Goal: Task Accomplishment & Management: Complete application form

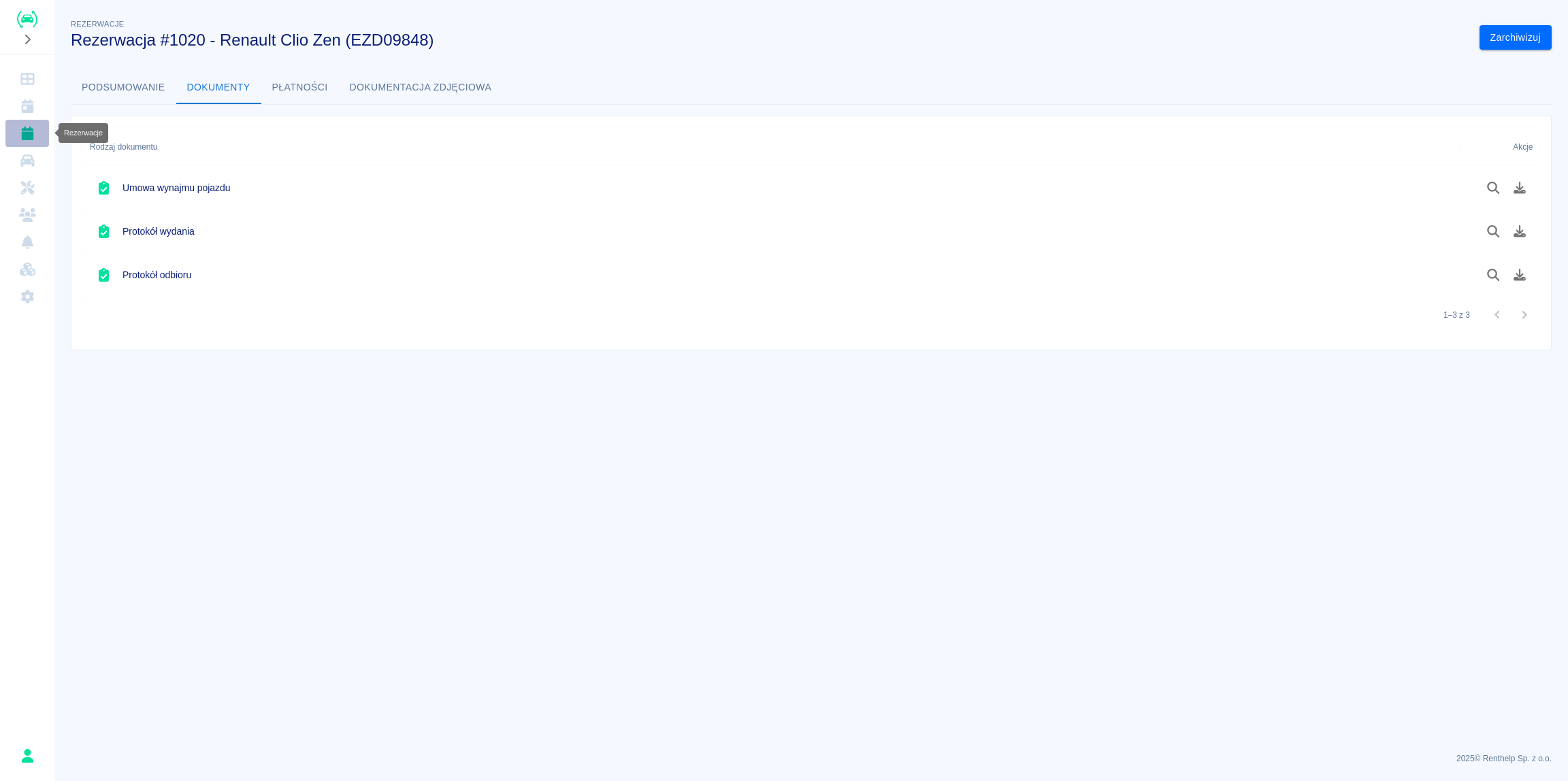
click at [31, 136] on icon "Rezerwacje" at bounding box center [28, 133] width 12 height 13
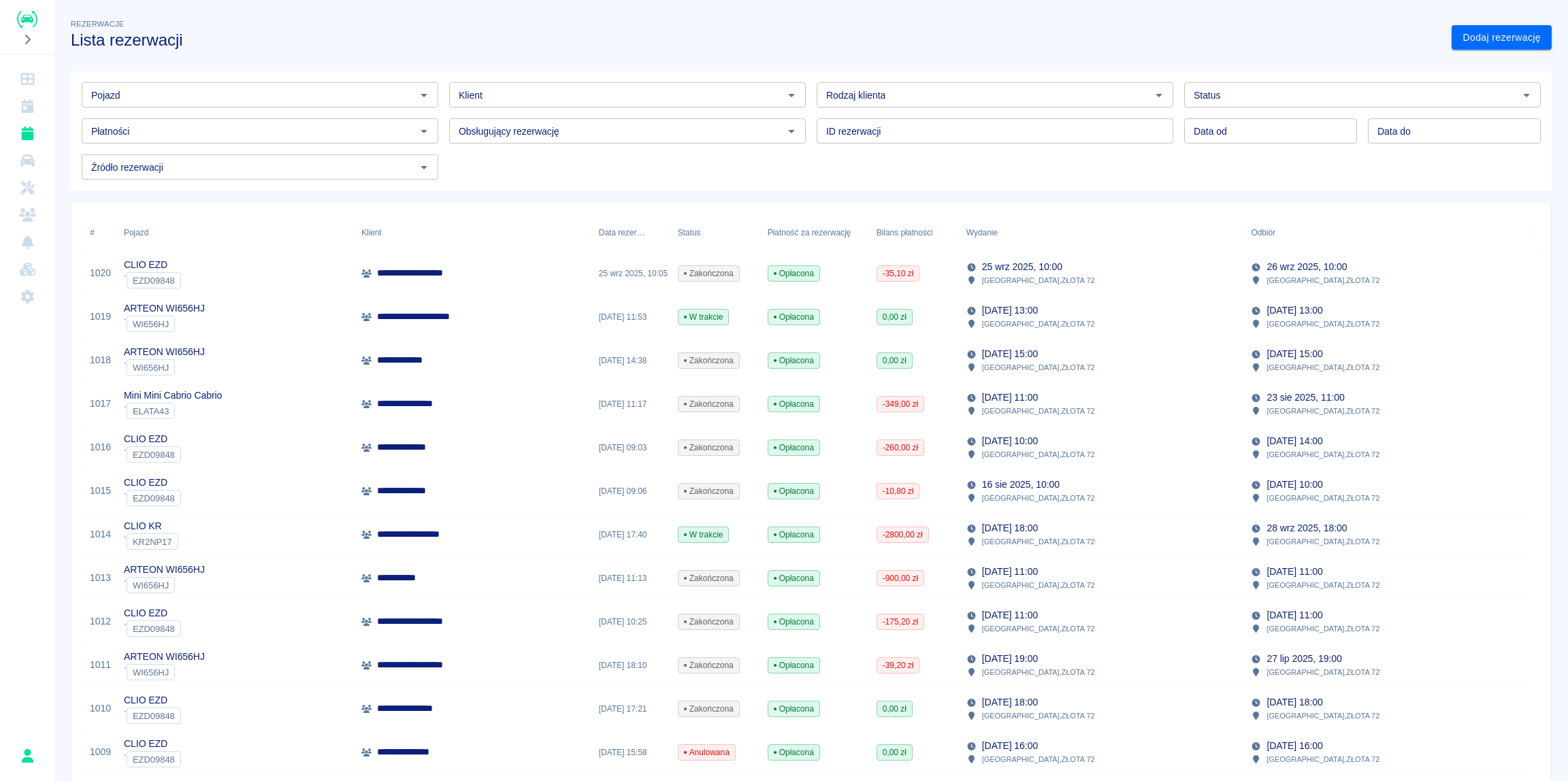
click at [410, 362] on p "**********" at bounding box center [413, 360] width 71 height 14
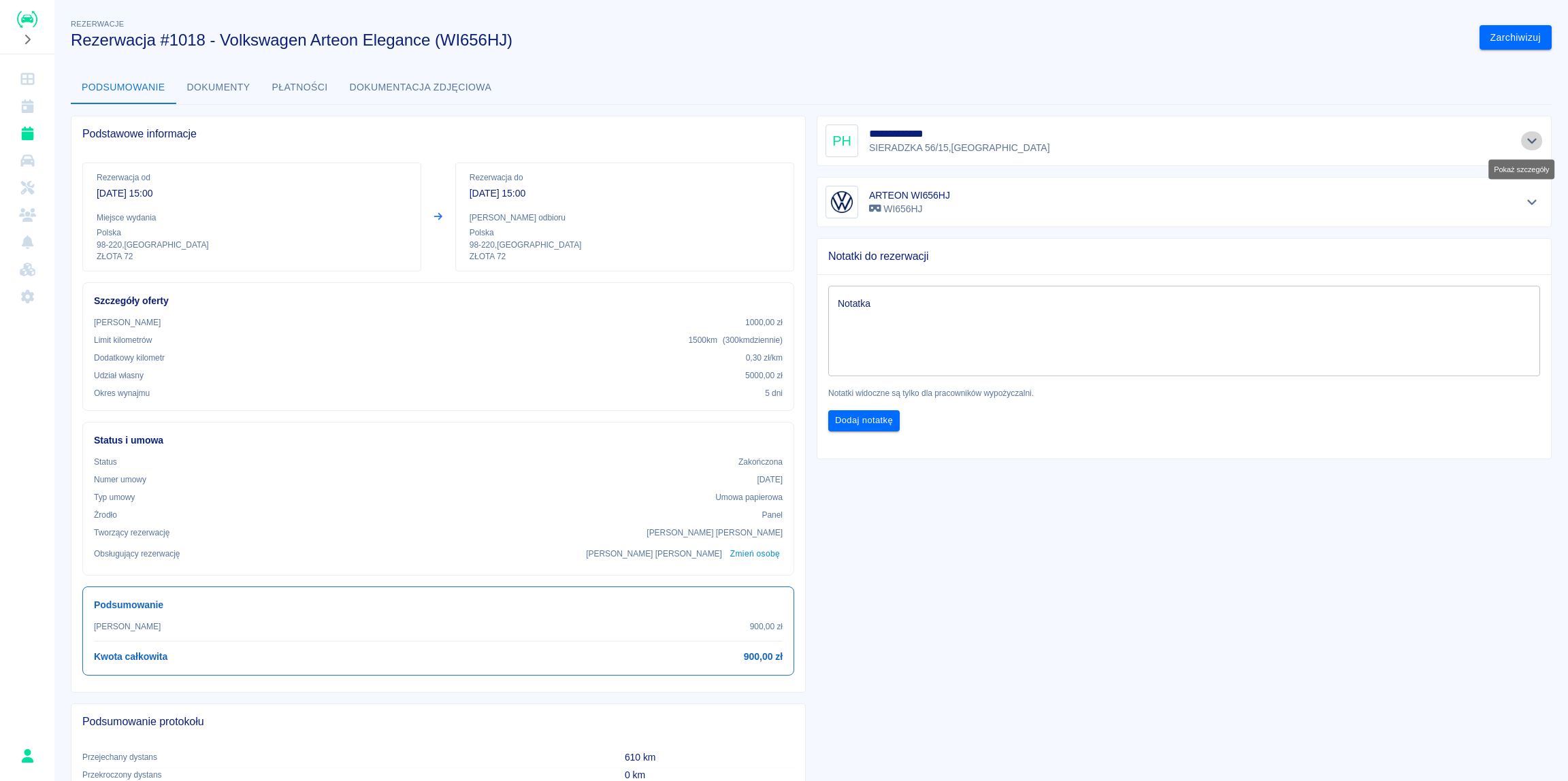
click at [1527, 141] on icon "Pokaż szczegóły" at bounding box center [1532, 141] width 16 height 12
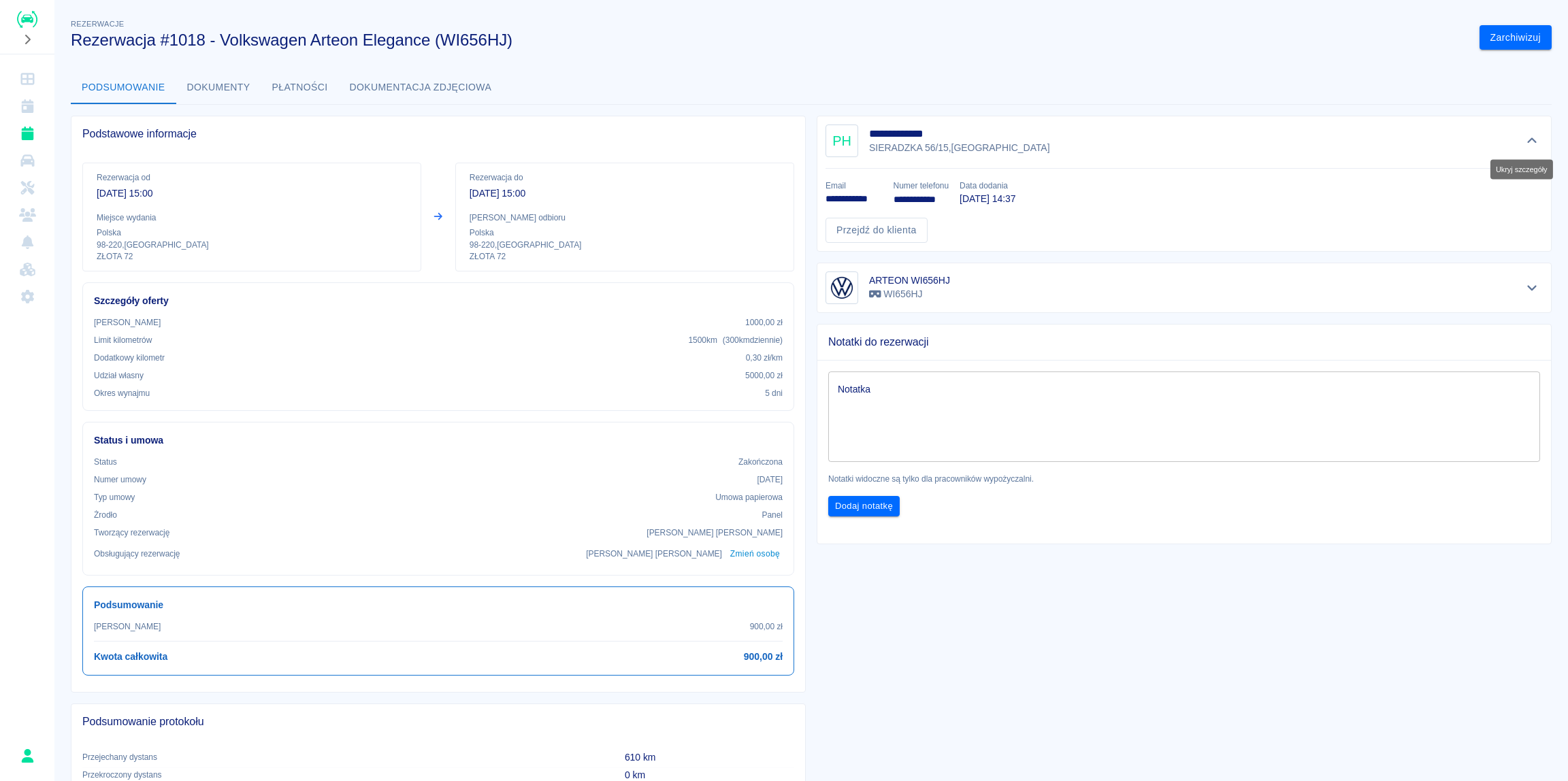
click at [1524, 139] on icon "Ukryj szczegóły" at bounding box center [1532, 141] width 16 height 12
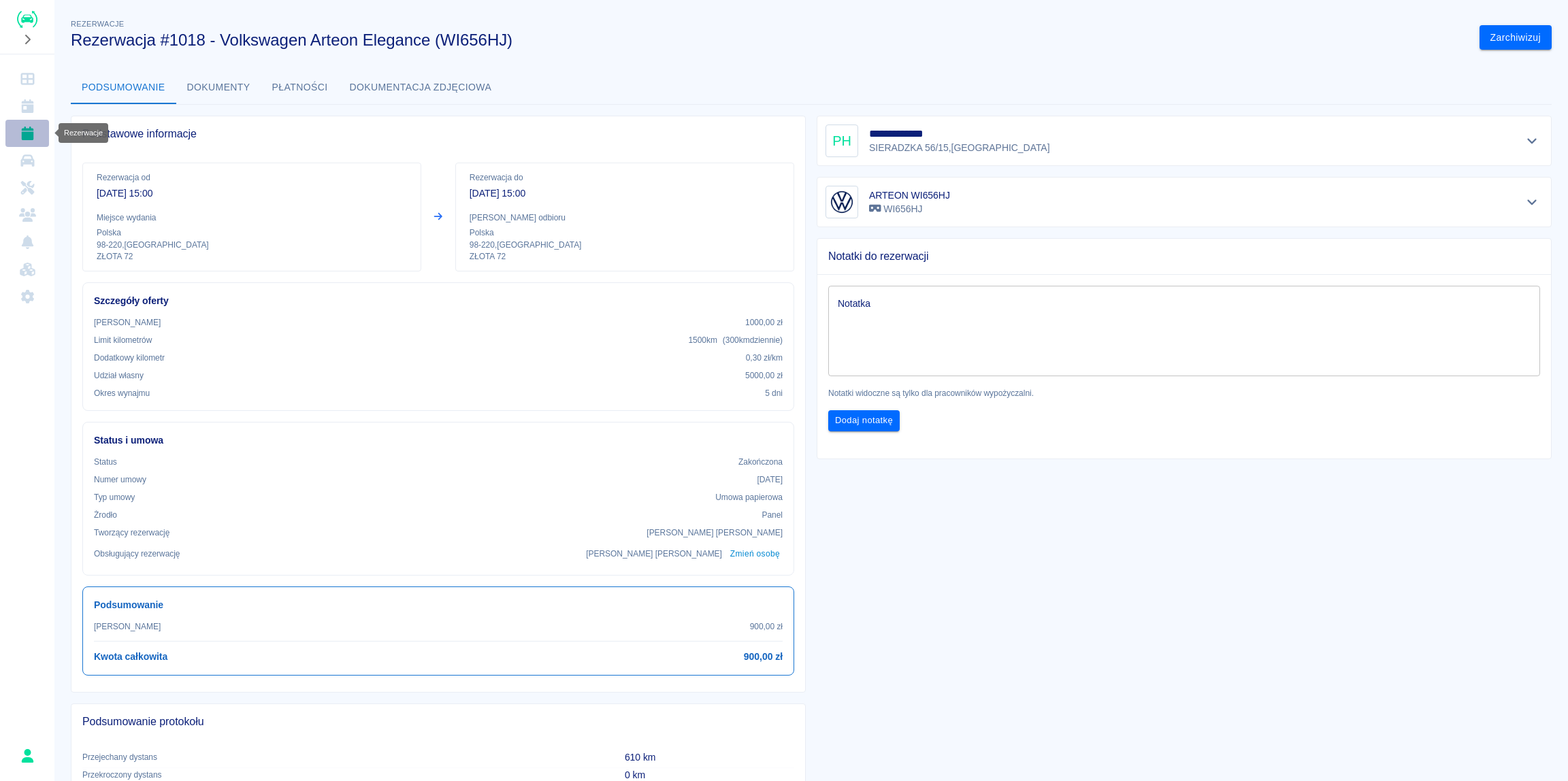
click at [31, 131] on icon "Rezerwacje" at bounding box center [27, 133] width 17 height 13
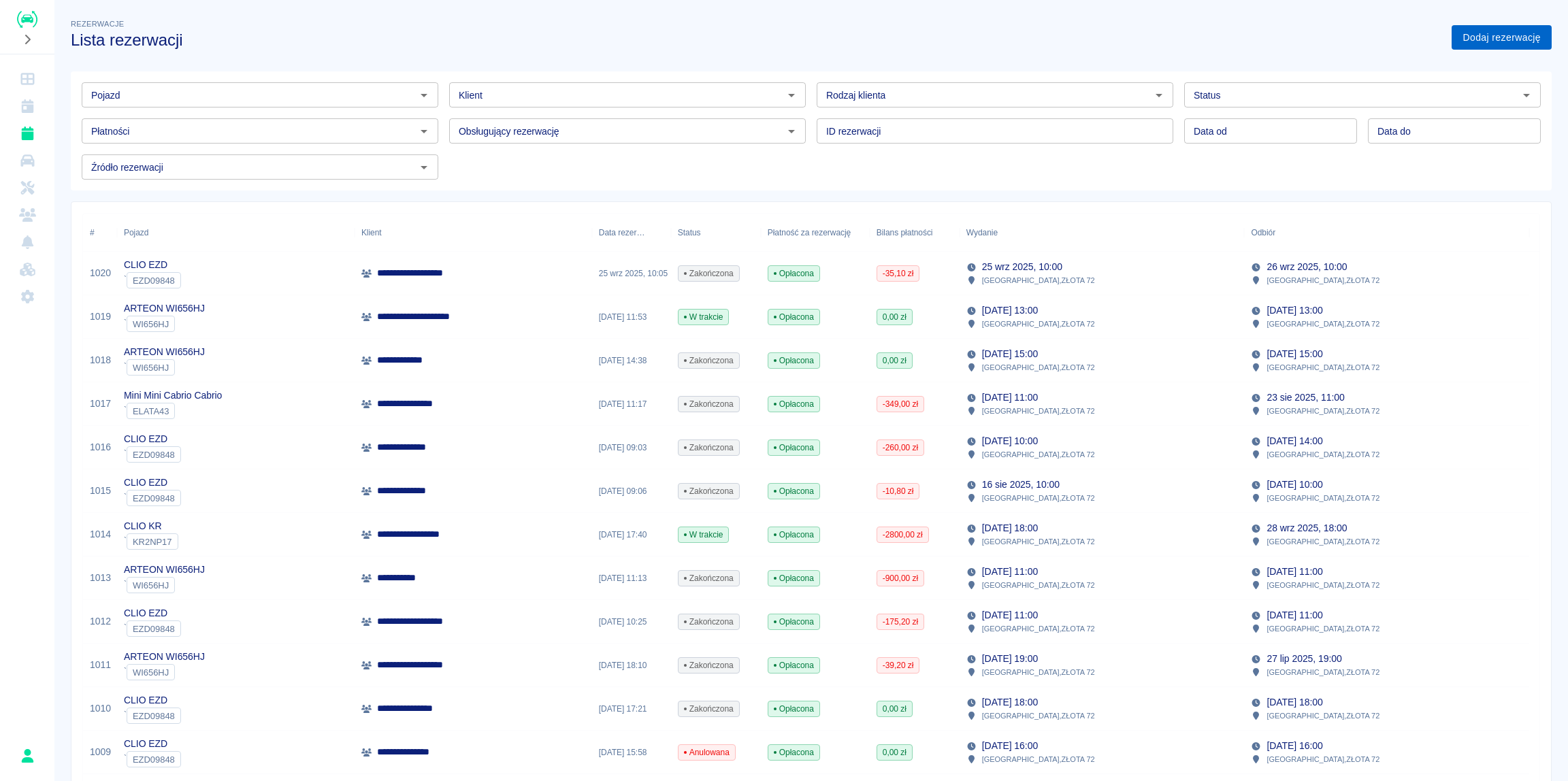
click at [1498, 43] on link "Dodaj rezerwację" at bounding box center [1501, 37] width 100 height 25
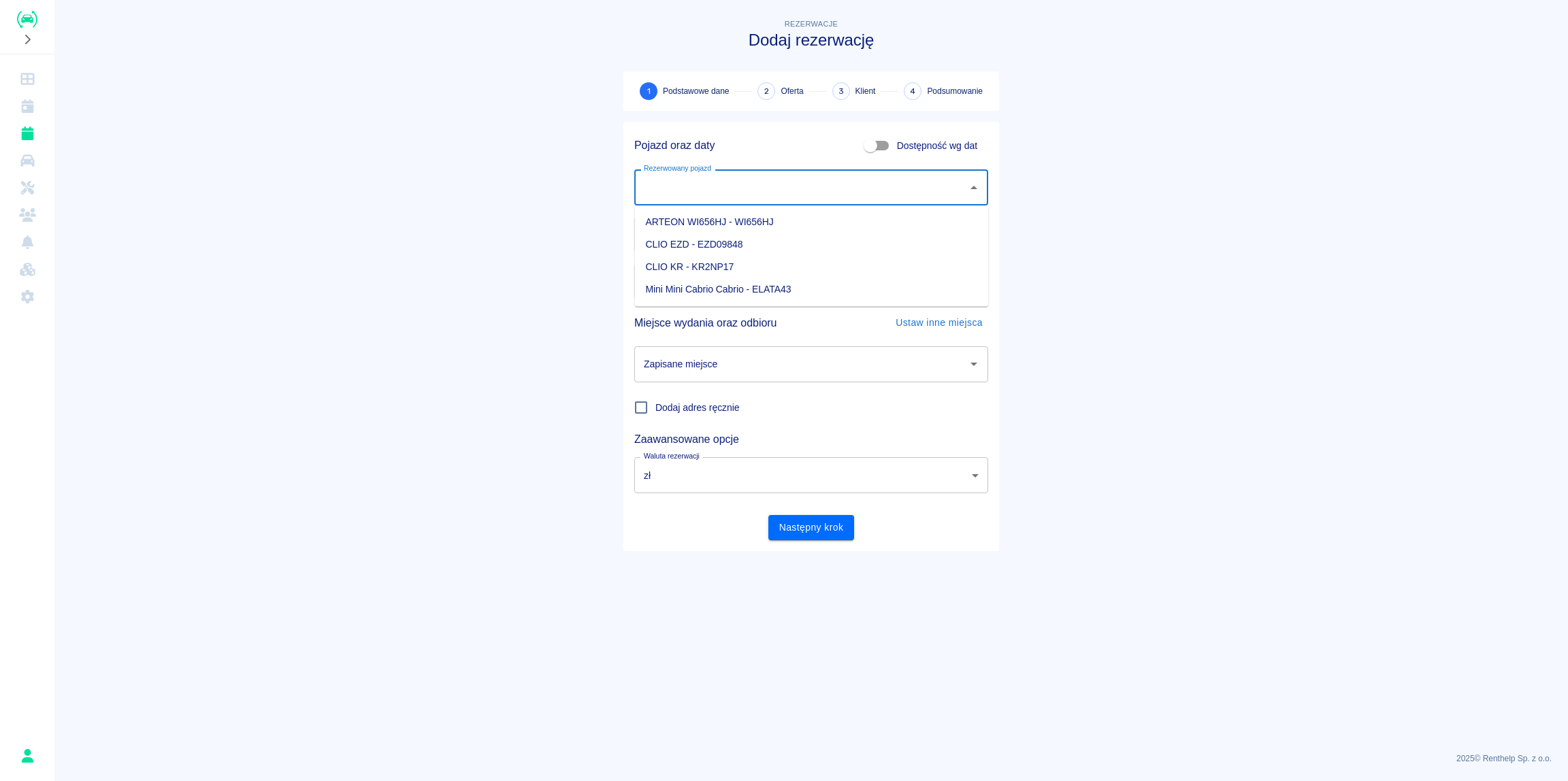
click at [706, 179] on input "Rezerwowany pojazd" at bounding box center [801, 187] width 321 height 24
click at [698, 241] on li "CLIO EZD - EZD09848" at bounding box center [811, 244] width 354 height 22
type input "CLIO EZD - EZD09848"
click at [29, 134] on icon "Rezerwacje" at bounding box center [28, 133] width 12 height 13
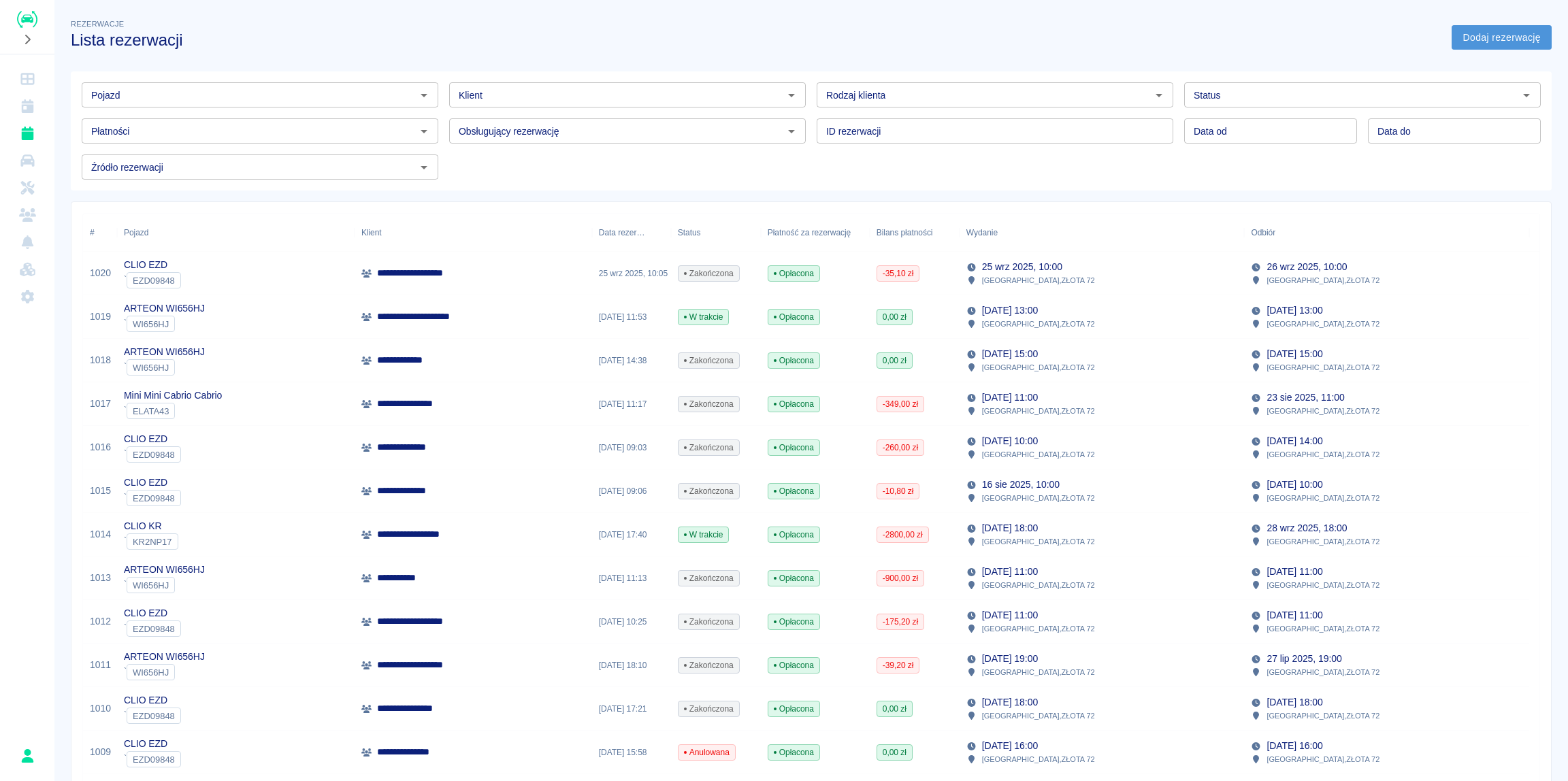
click at [1493, 34] on link "Dodaj rezerwację" at bounding box center [1501, 37] width 100 height 25
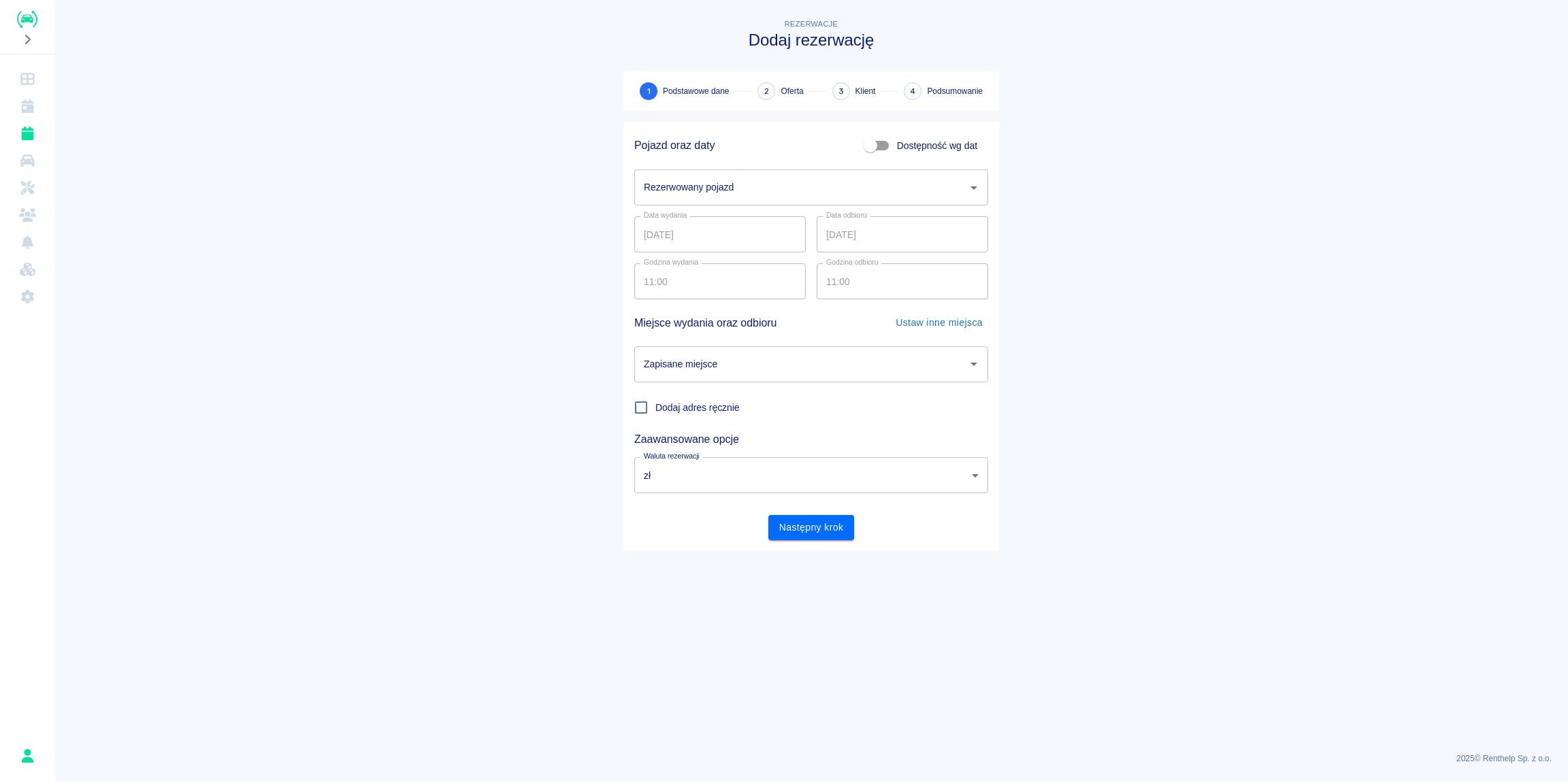
click at [728, 189] on input "Rezerwowany pojazd" at bounding box center [801, 187] width 321 height 24
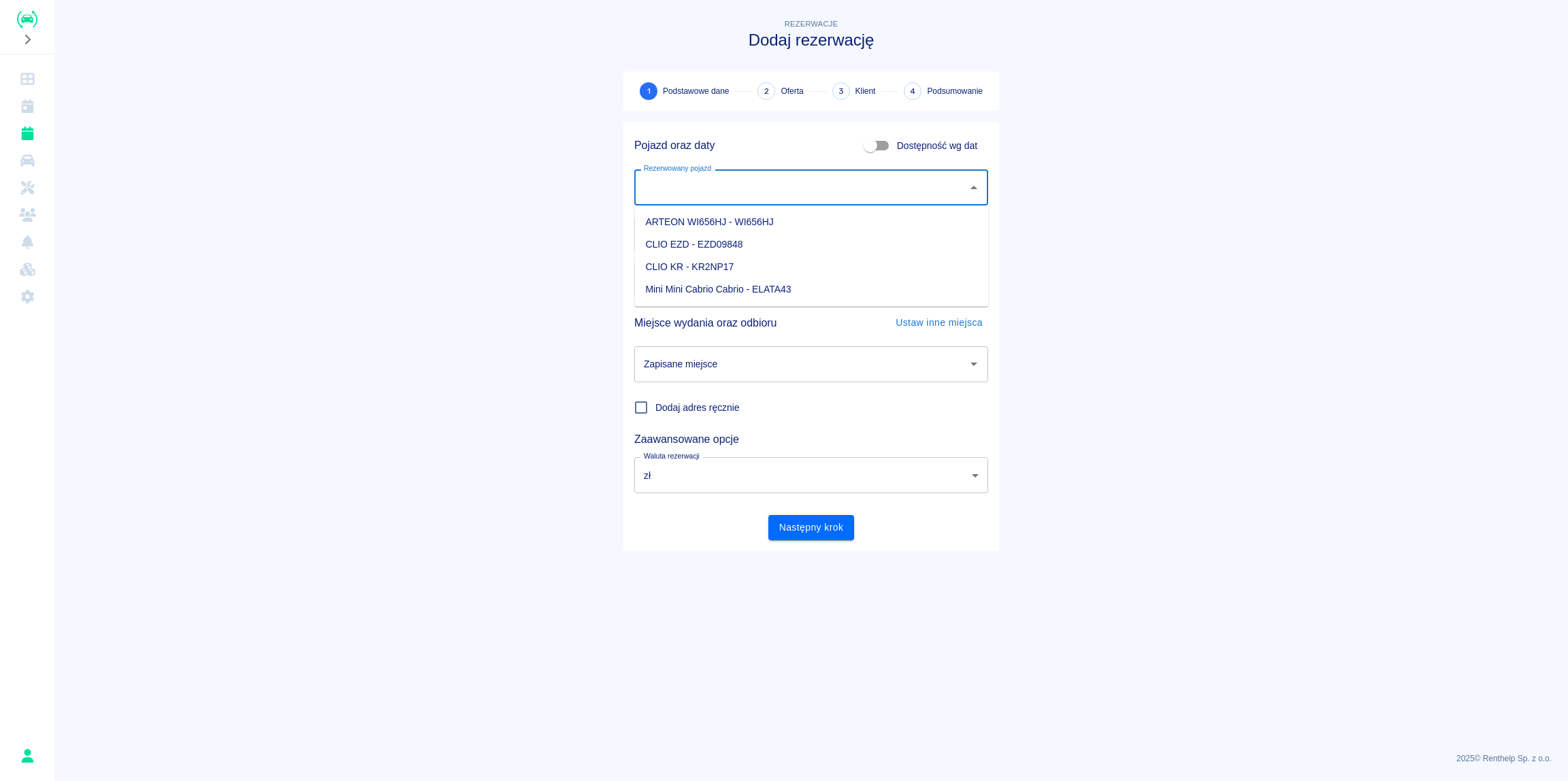
click at [701, 243] on li "CLIO EZD - EZD09848" at bounding box center [811, 244] width 354 height 22
type input "CLIO EZD - EZD09848"
click at [721, 363] on input "Zapisane miejsce" at bounding box center [801, 364] width 321 height 24
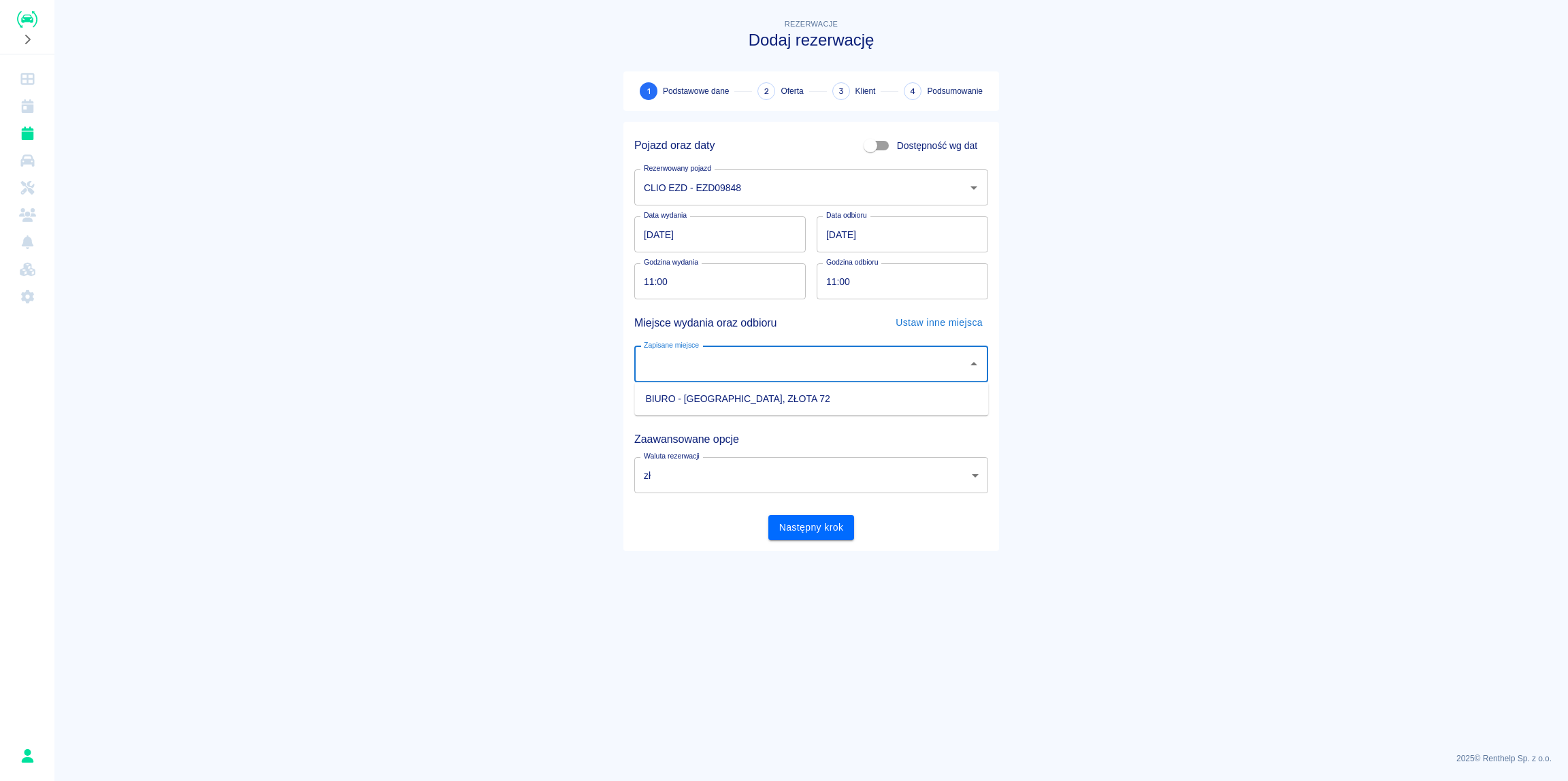
click at [711, 396] on li "BIURO - ZDUŃSKA WOLA, ZŁOTA 72" at bounding box center [811, 398] width 354 height 22
type input "BIURO - ZDUŃSKA WOLA, ZŁOTA 72"
click at [824, 531] on button "Następny krok" at bounding box center [811, 527] width 86 height 25
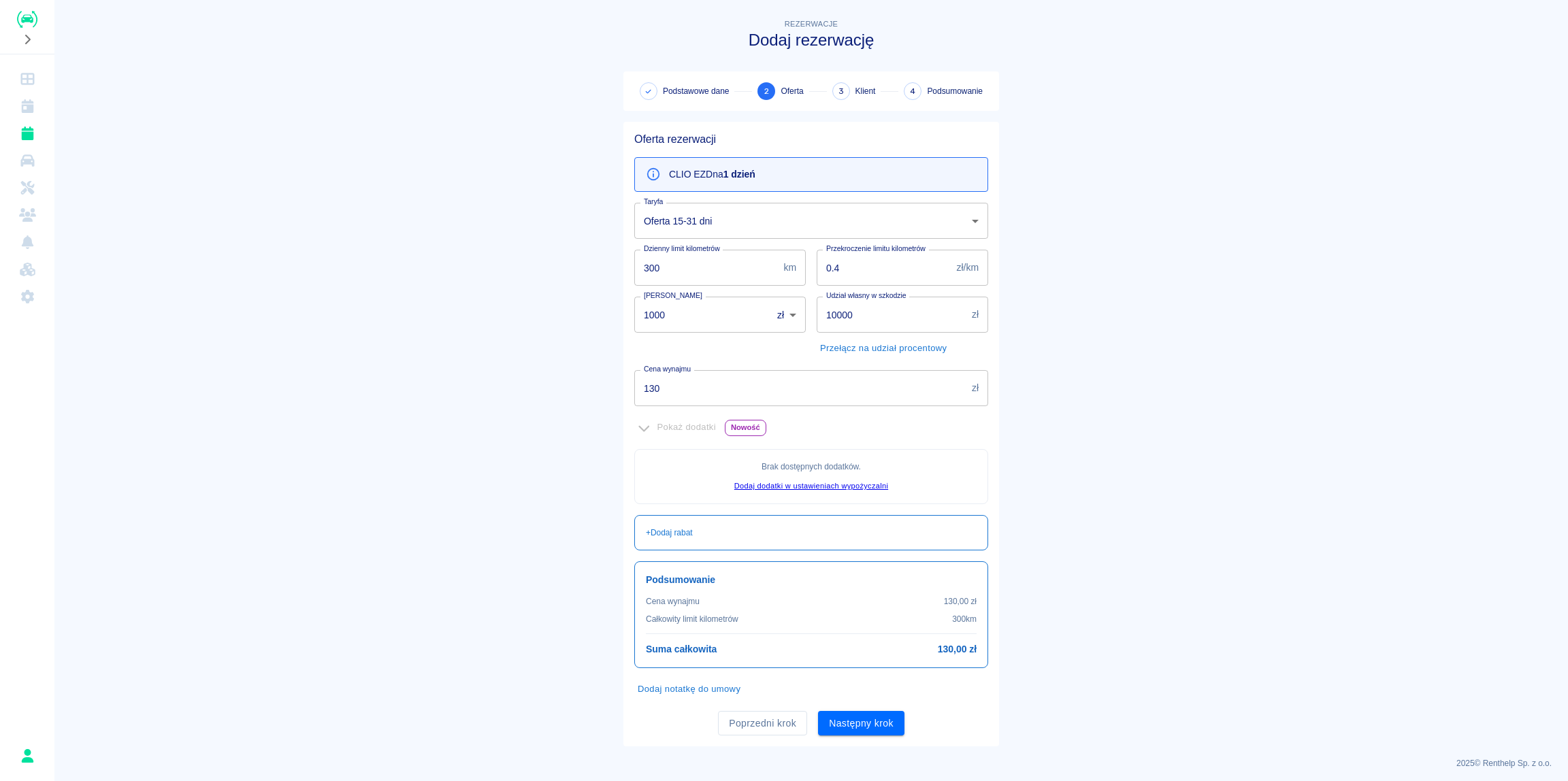
click at [851, 267] on input "0.4" at bounding box center [884, 267] width 135 height 36
drag, startPoint x: 854, startPoint y: 267, endPoint x: 864, endPoint y: 269, distance: 10.2
click at [864, 269] on input "0.4" at bounding box center [884, 267] width 135 height 36
type input "0.3"
drag, startPoint x: 363, startPoint y: 312, endPoint x: 467, endPoint y: 336, distance: 106.7
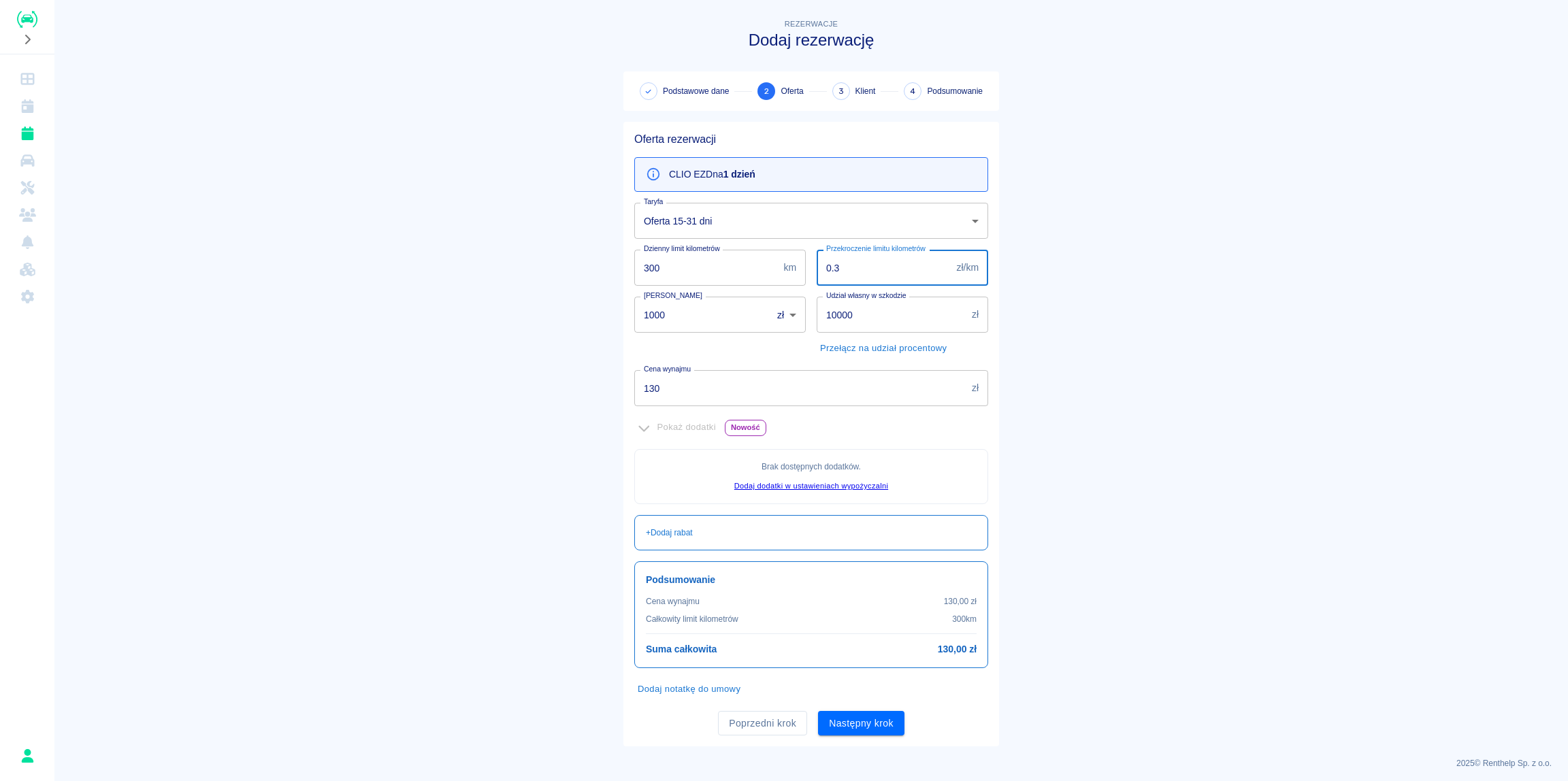
click at [369, 312] on main "Rezerwacje Dodaj rezerwację Podstawowe dane 2 Oferta 3 Klient 4 Podsumowanie Of…" at bounding box center [811, 381] width 1513 height 730
click at [861, 316] on input "10000" at bounding box center [891, 314] width 150 height 36
click at [883, 345] on button "Przełącz na udział procentowy" at bounding box center [883, 349] width 133 height 21
drag, startPoint x: 869, startPoint y: 316, endPoint x: 805, endPoint y: 316, distance: 64.0
click at [817, 316] on input "10000" at bounding box center [891, 314] width 148 height 36
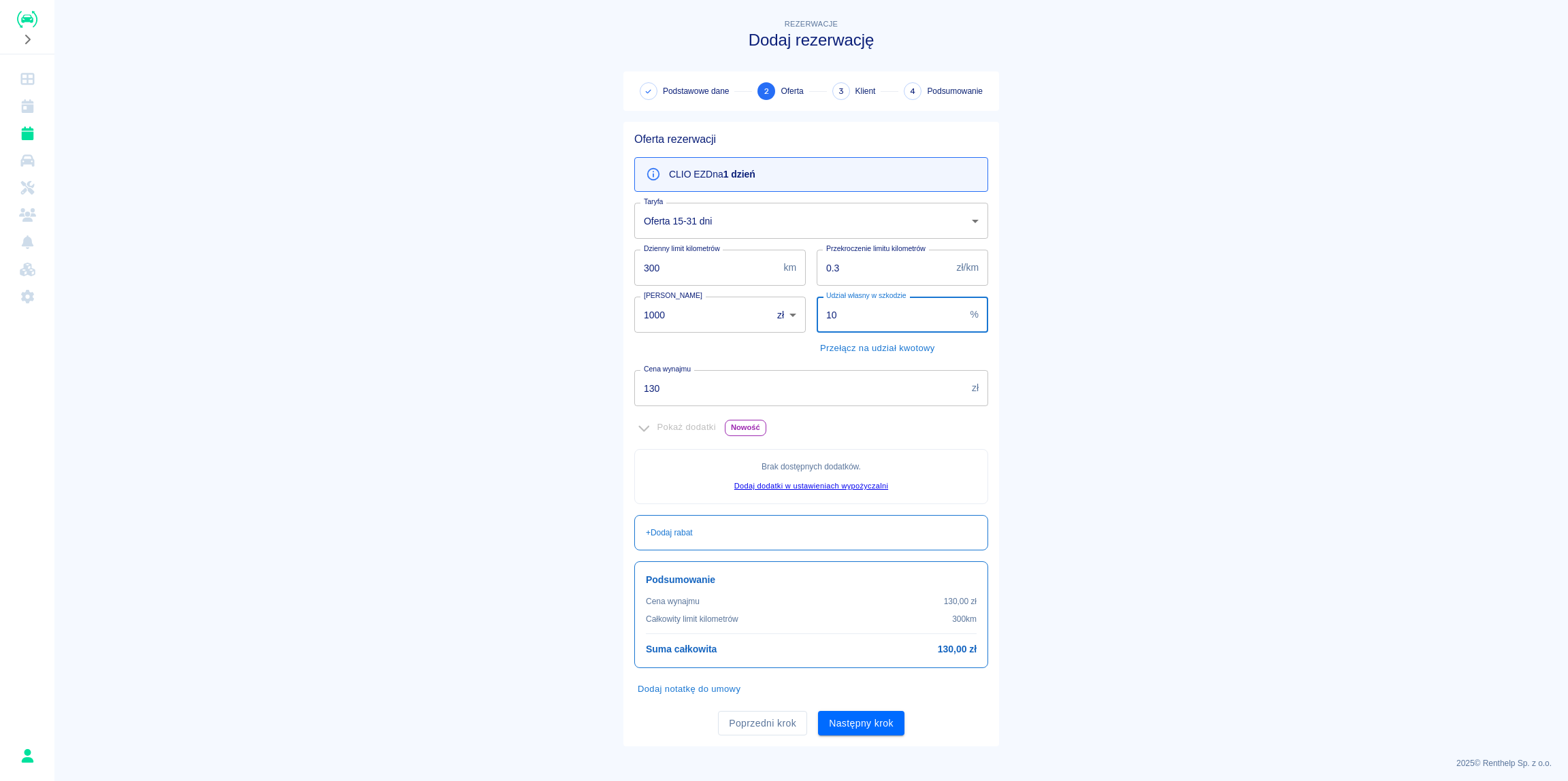
type input "10"
click at [1184, 332] on main "Rezerwacje Dodaj rezerwację Podstawowe dane 2 Oferta 3 Klient 4 Podsumowanie Of…" at bounding box center [811, 381] width 1513 height 730
click at [698, 394] on input "130" at bounding box center [800, 388] width 332 height 36
click at [732, 224] on body "Używamy plików Cookies, by zapewnić Ci najlepsze możliwe doświadczenie. Aby dow…" at bounding box center [784, 390] width 1568 height 781
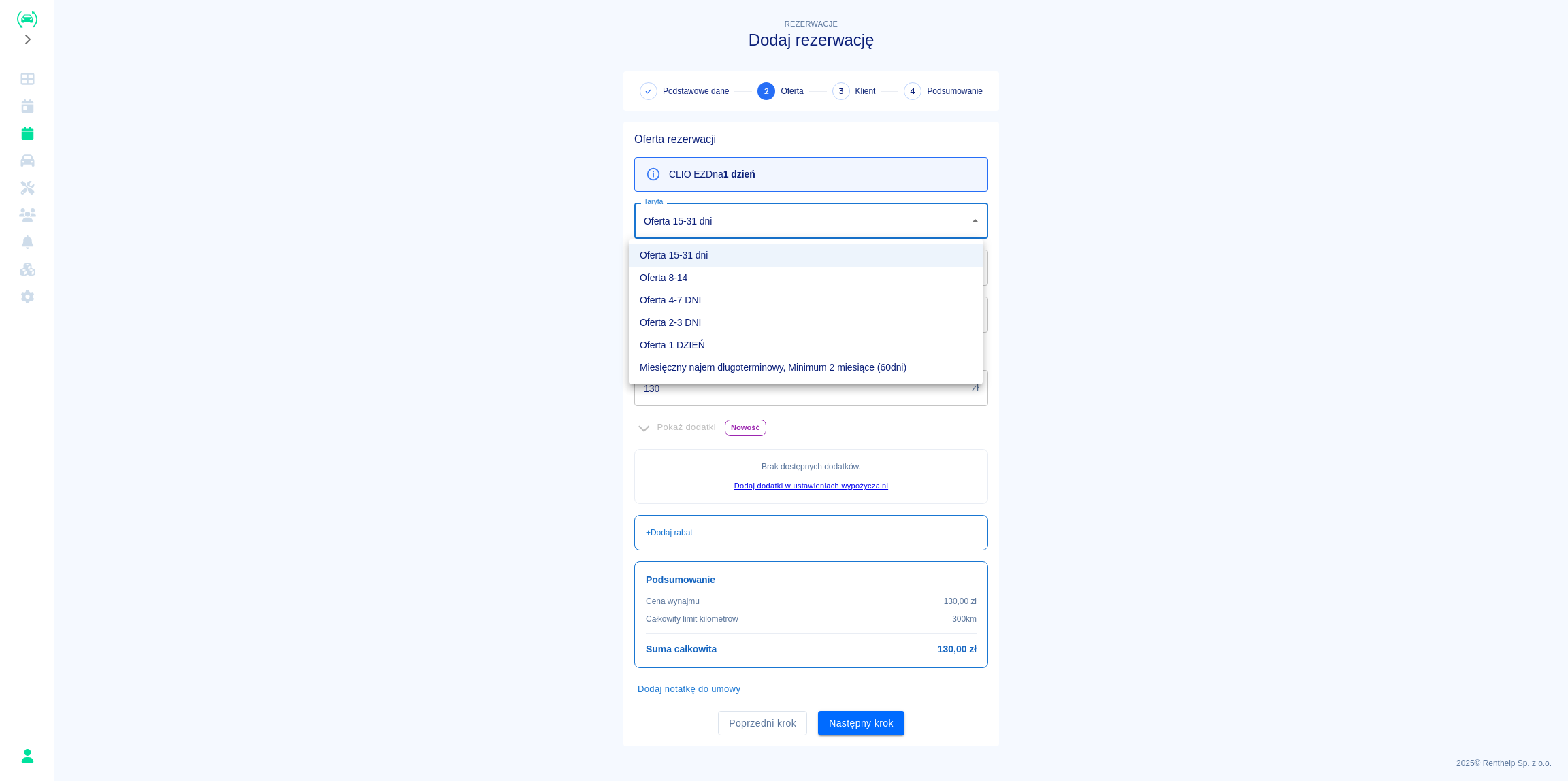
click at [675, 323] on li "Oferta 2-3 DNI" at bounding box center [805, 322] width 354 height 22
type input "fda31b1f-f443-4cb6-9198-33d757794df8"
type input "0.4"
type input "10000"
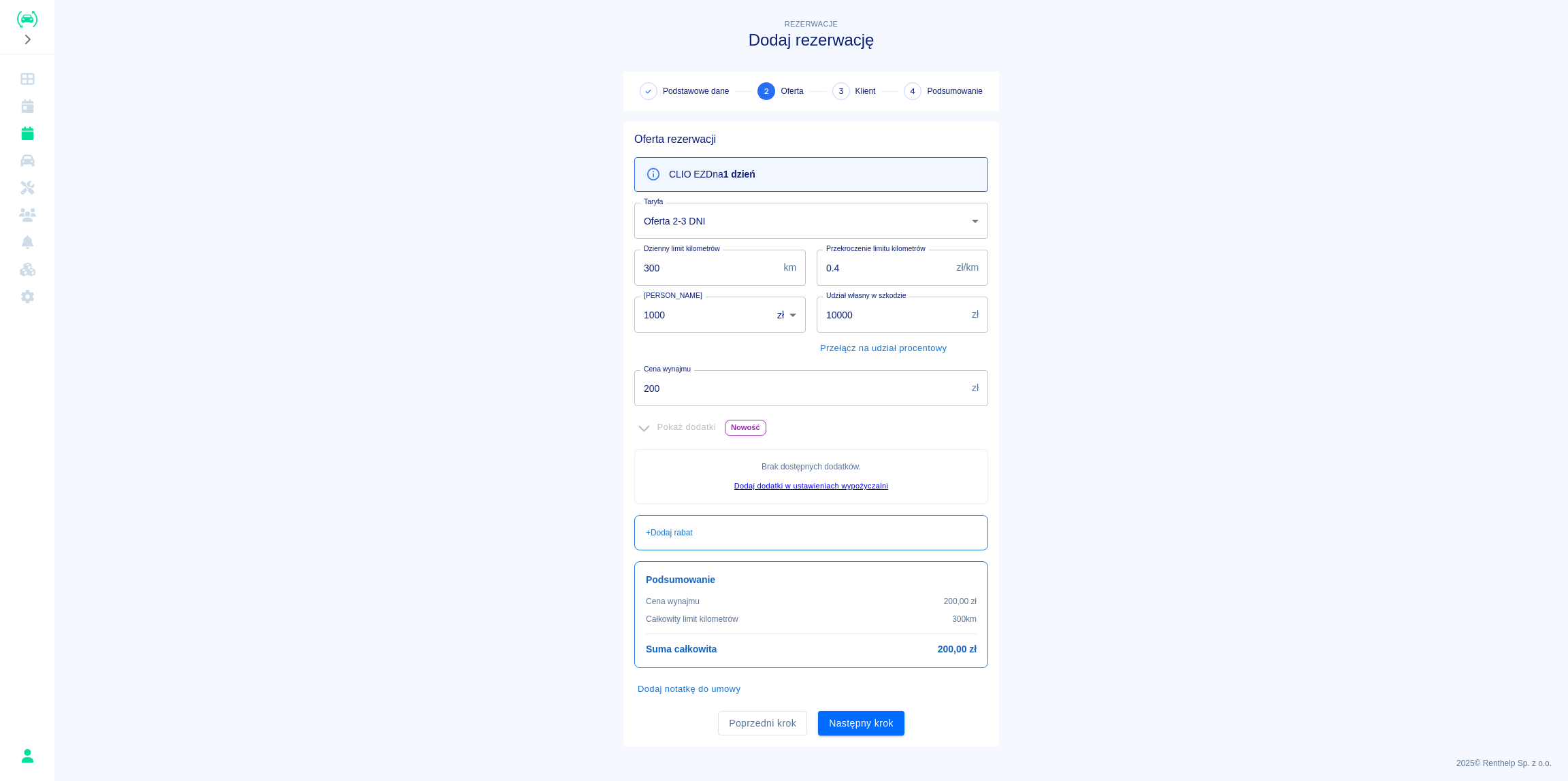
click at [407, 339] on main "Rezerwacje Dodaj rezerwację Podstawowe dane 2 Oferta 3 Klient 4 Podsumowanie Of…" at bounding box center [811, 381] width 1513 height 730
click at [708, 385] on input "200" at bounding box center [800, 388] width 332 height 36
drag, startPoint x: 685, startPoint y: 390, endPoint x: 627, endPoint y: 389, distance: 58.0
click at [634, 389] on input "200" at bounding box center [800, 388] width 332 height 36
type input "340"
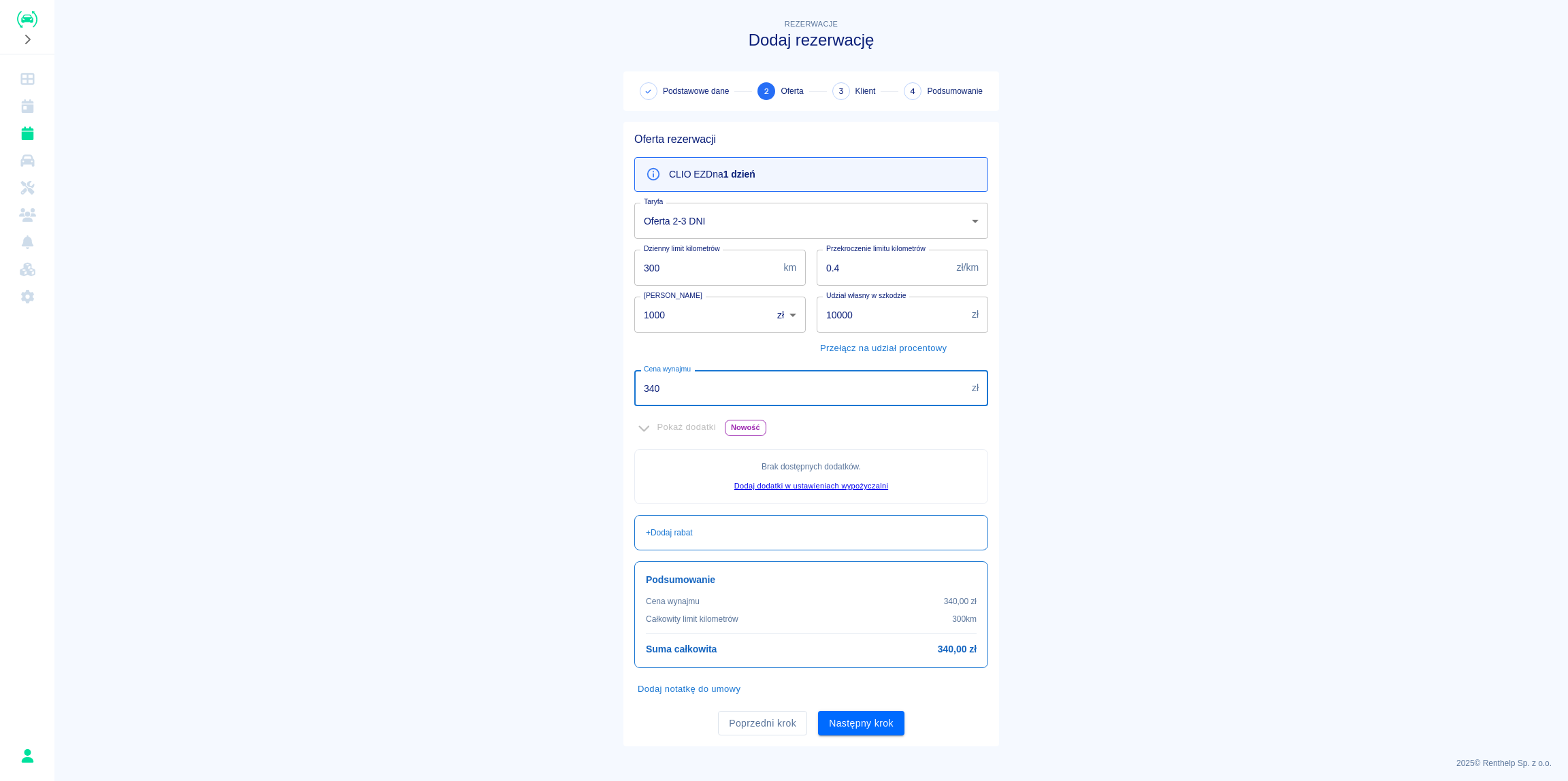
click at [1024, 369] on main "Rezerwacje Dodaj rezerwację Podstawowe dane 2 Oferta 3 Klient 4 Podsumowanie Of…" at bounding box center [811, 381] width 1513 height 730
click at [865, 350] on button "Przełącz na udział procentowy" at bounding box center [883, 349] width 133 height 21
click at [867, 321] on input "10000" at bounding box center [891, 314] width 148 height 36
type input "10"
click at [1090, 326] on main "Rezerwacje Dodaj rezerwację Podstawowe dane 2 Oferta 3 Klient 4 Podsumowanie Of…" at bounding box center [811, 381] width 1513 height 730
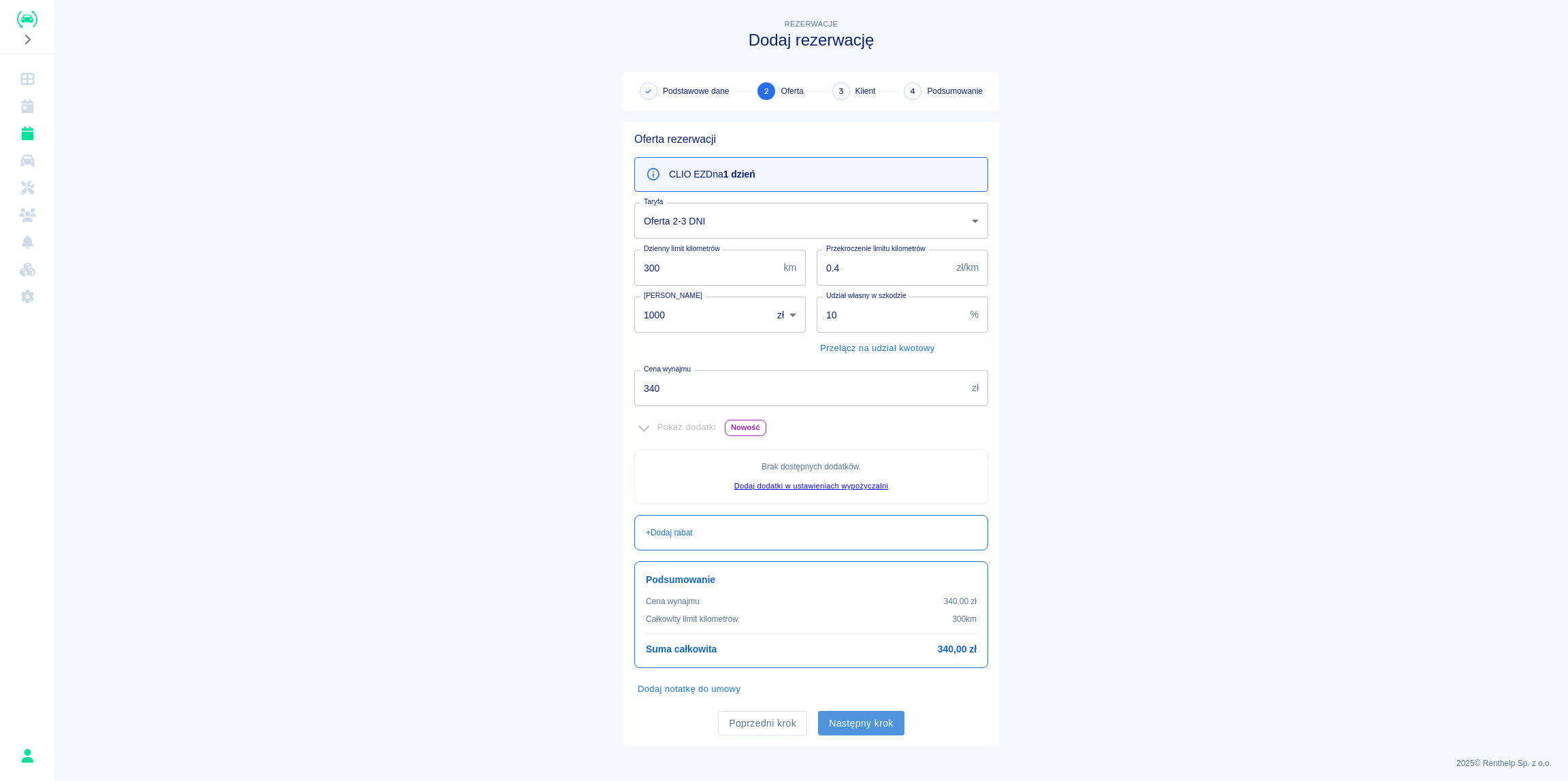
click at [857, 722] on button "Następny krok" at bounding box center [860, 723] width 86 height 25
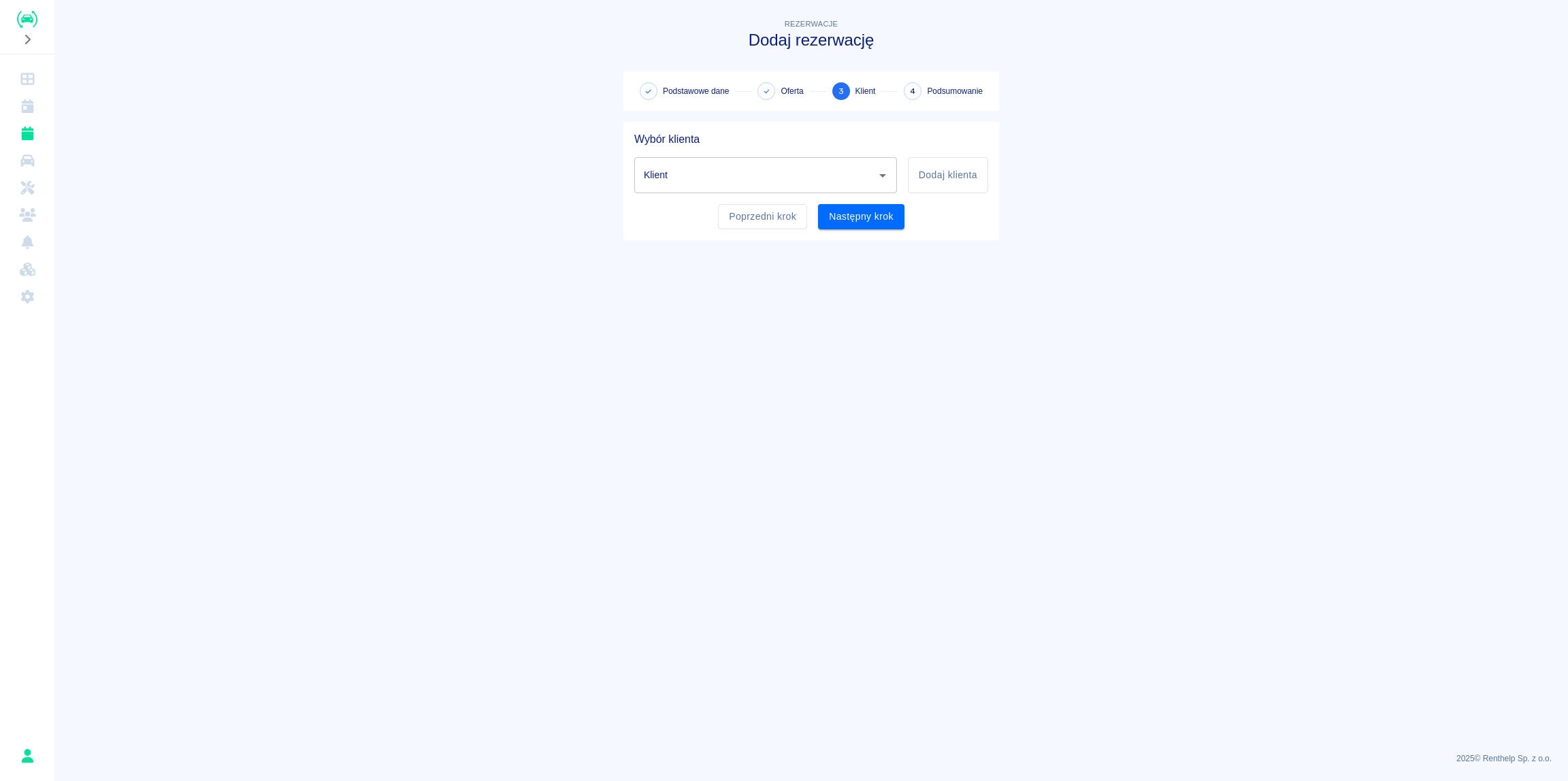
click at [738, 181] on input "Klient" at bounding box center [755, 175] width 230 height 24
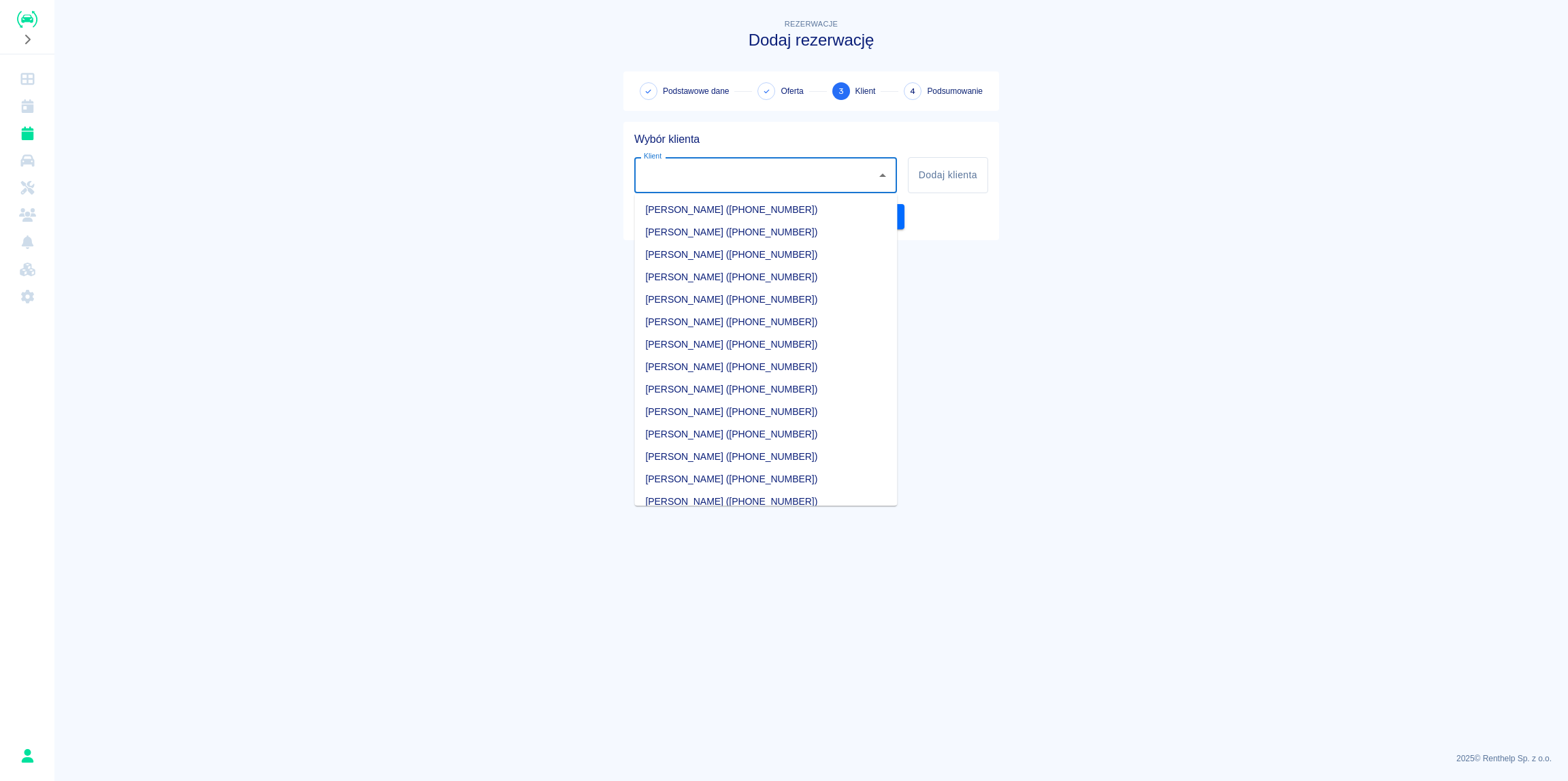
click at [710, 432] on li "PAWEŁ HATŁAS (+48575197799)" at bounding box center [765, 434] width 263 height 22
type input "PAWEŁ HATŁAS (+48575197799)"
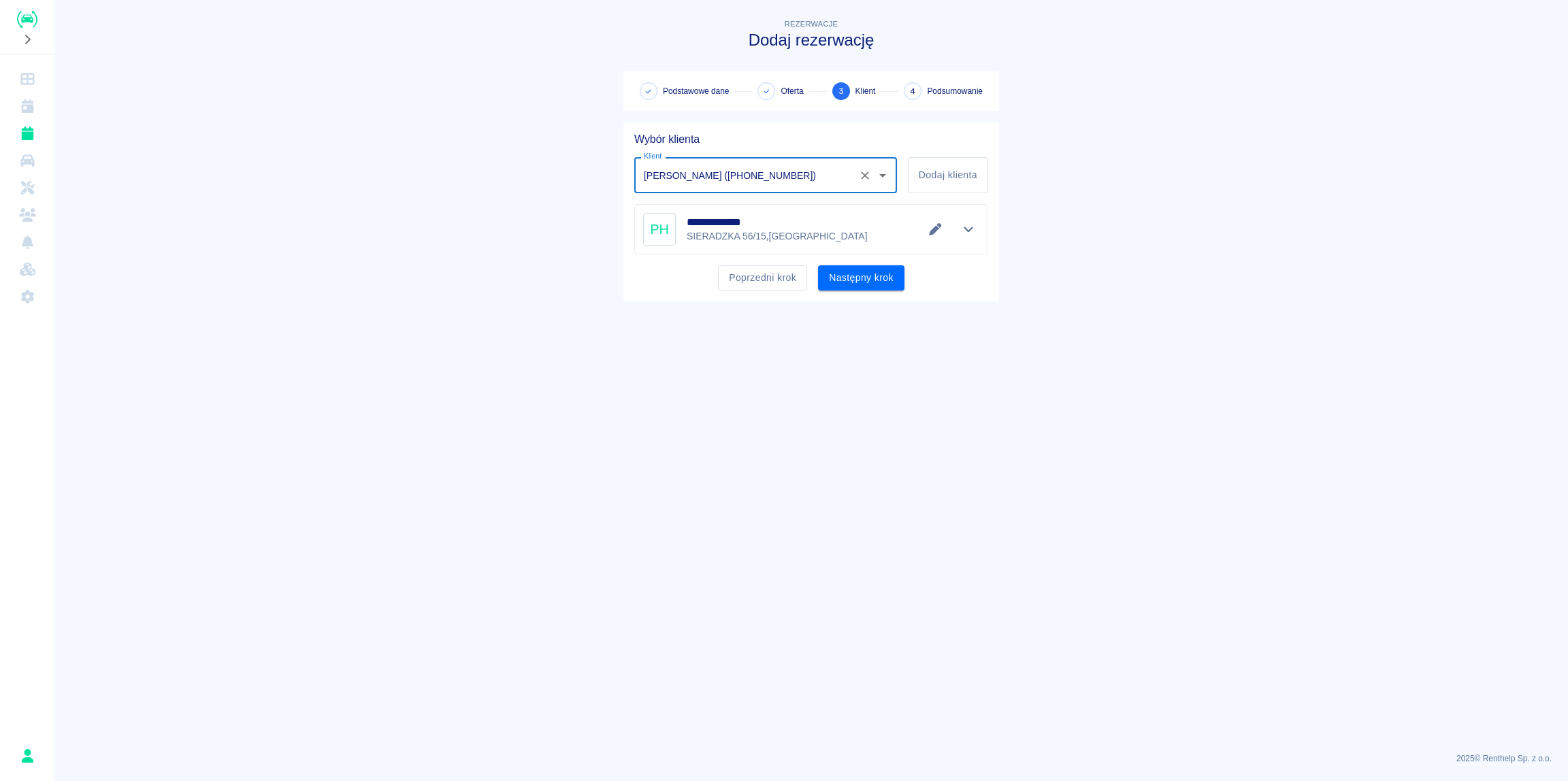
click at [1089, 288] on main "**********" at bounding box center [811, 378] width 1513 height 725
click at [874, 280] on button "Następny krok" at bounding box center [860, 278] width 86 height 25
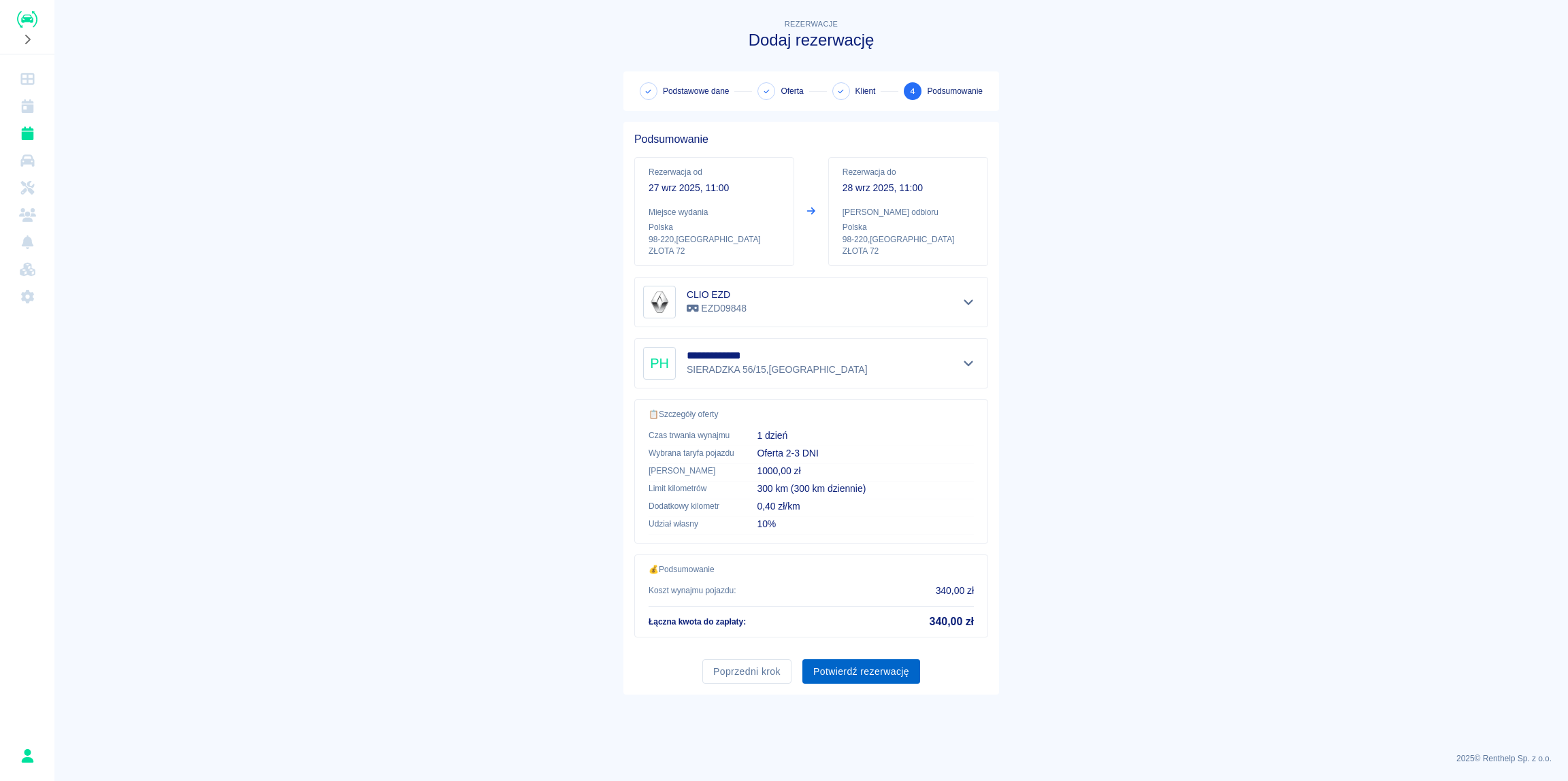
click at [845, 672] on button "Potwierdź rezerwację" at bounding box center [861, 672] width 118 height 25
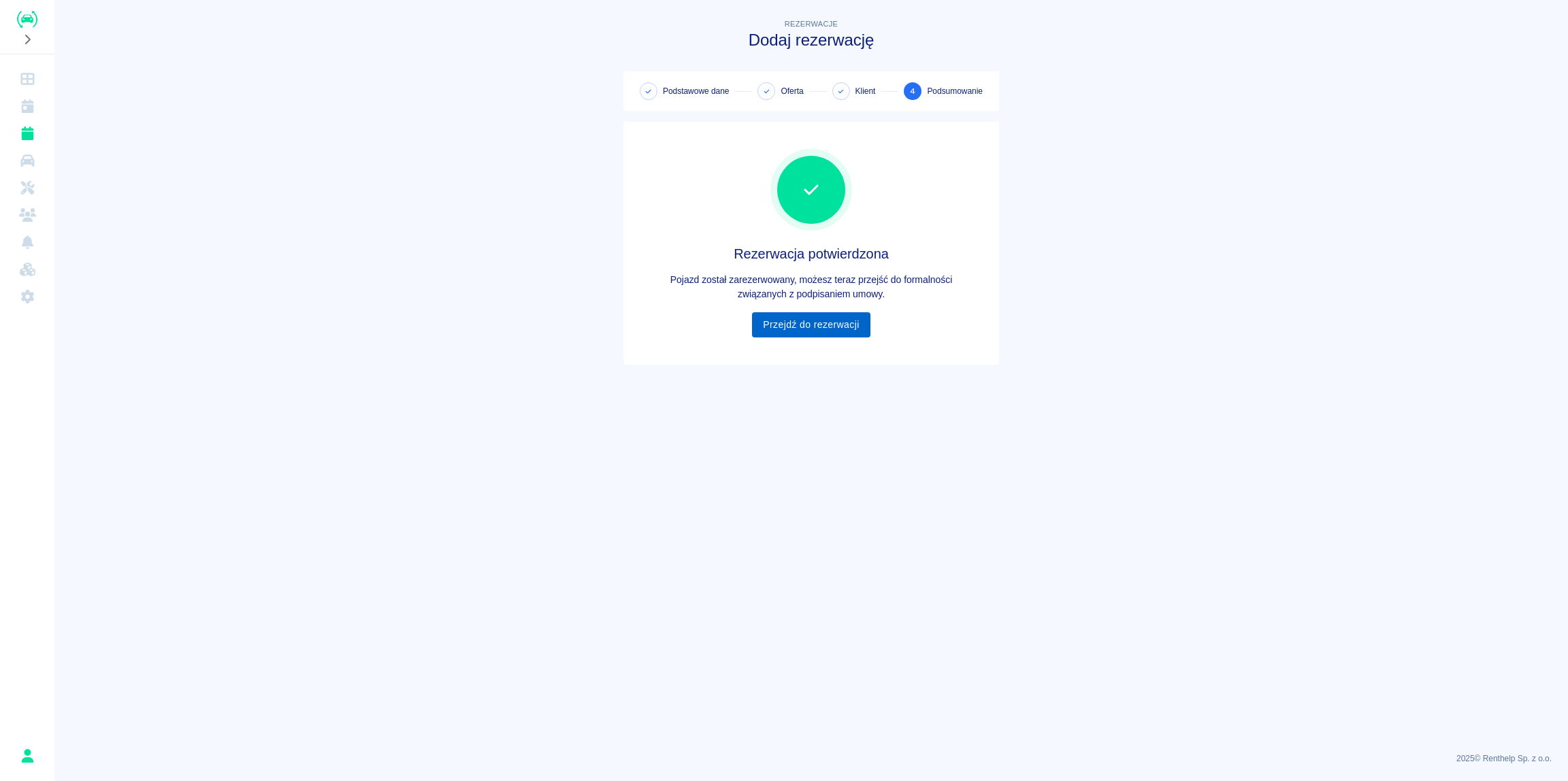
click at [819, 327] on link "Przejdź do rezerwacji" at bounding box center [811, 325] width 118 height 25
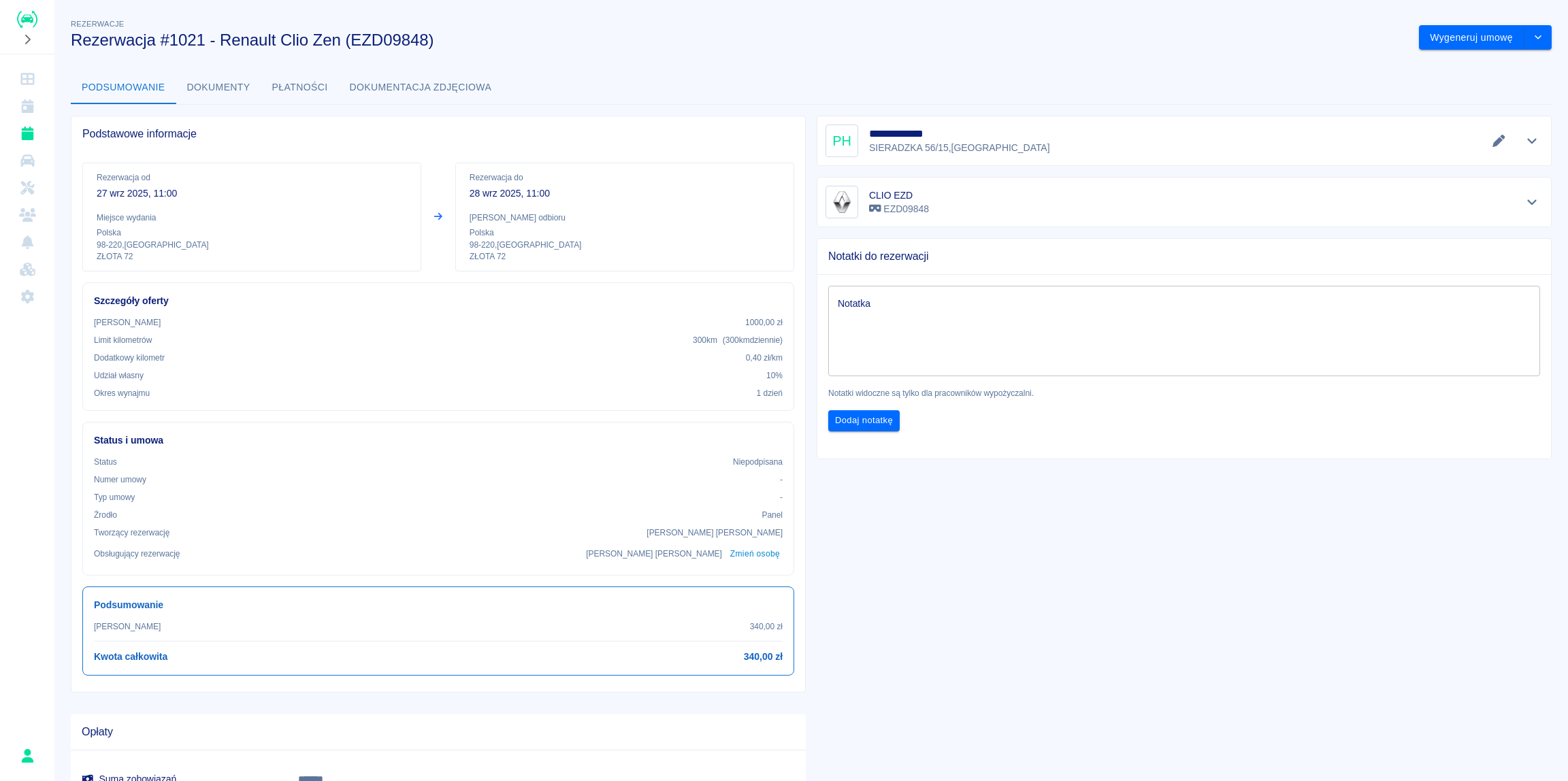
click at [215, 85] on button "Dokumenty" at bounding box center [218, 87] width 85 height 33
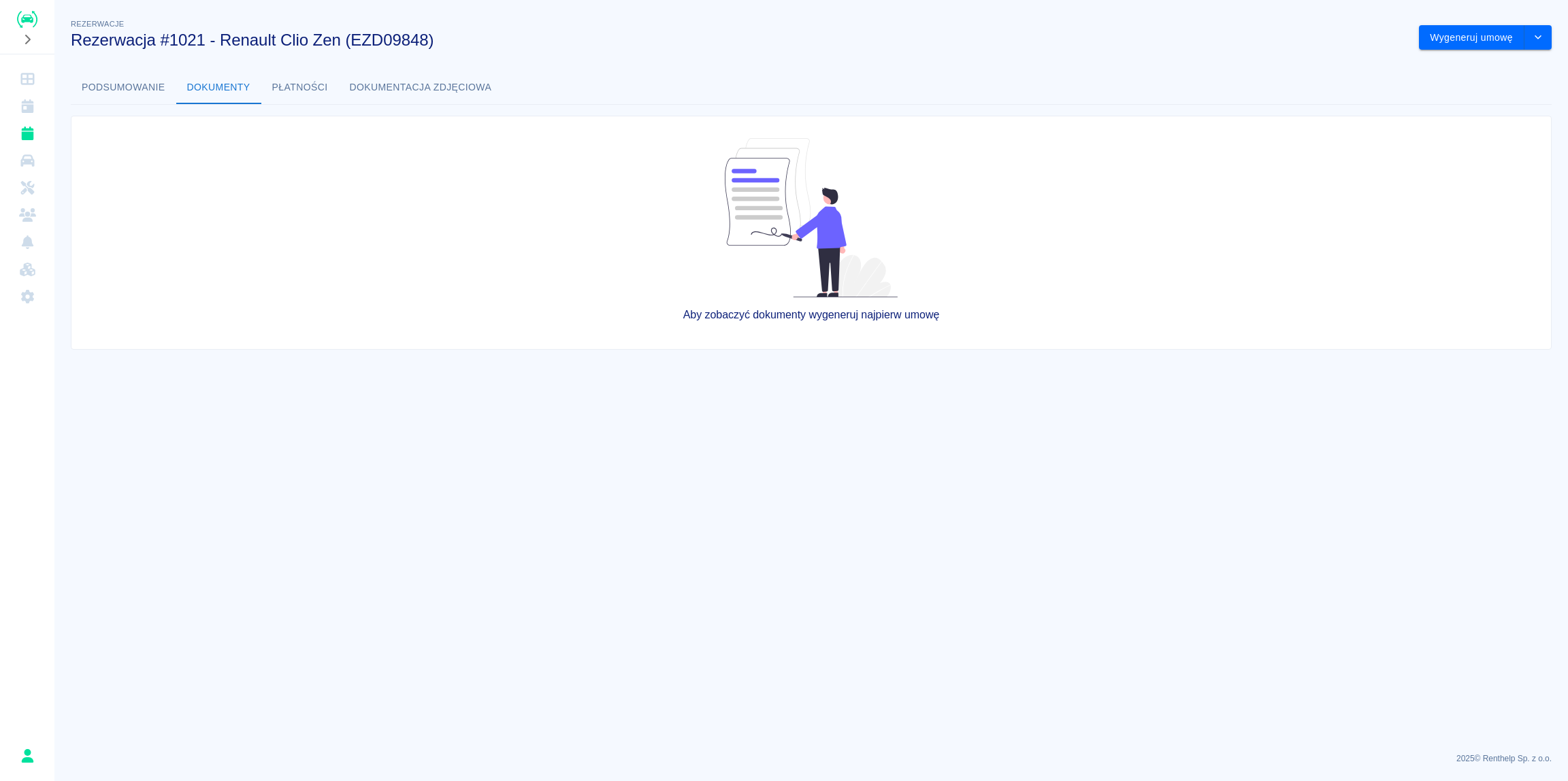
click at [139, 91] on button "Podsumowanie" at bounding box center [123, 87] width 106 height 33
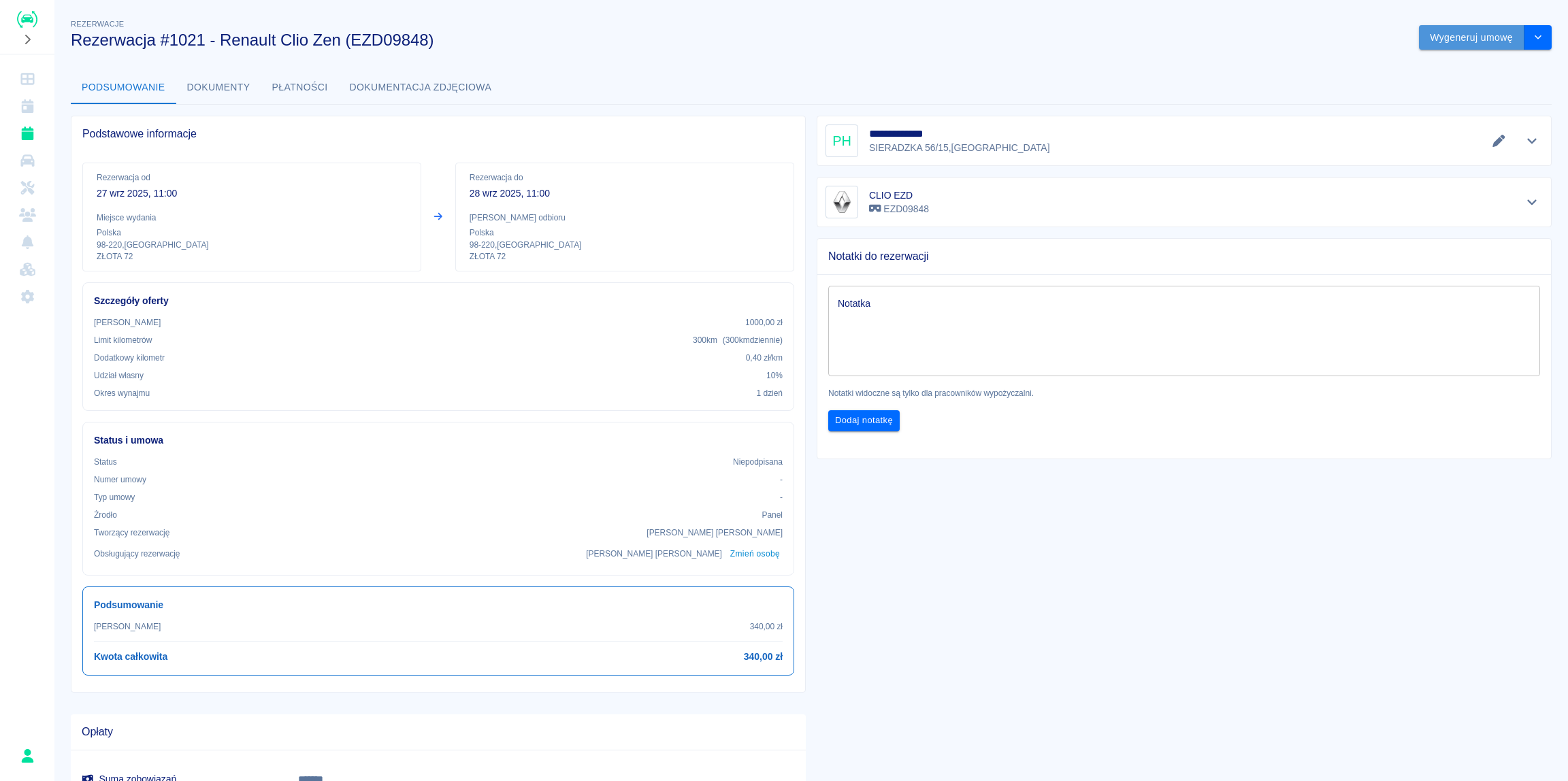
click at [1479, 36] on button "Wygeneruj umowę" at bounding box center [1471, 37] width 106 height 25
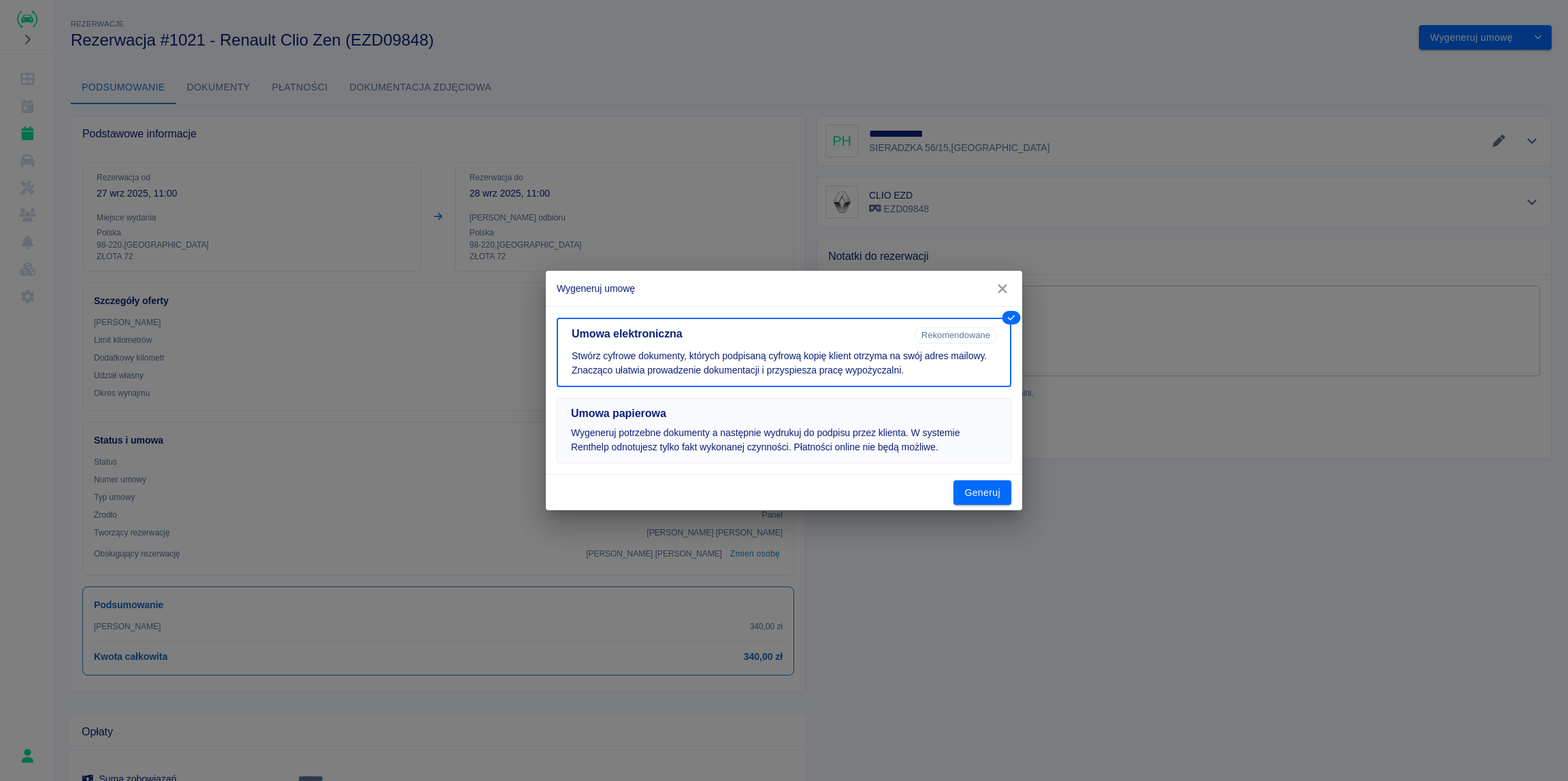
click at [653, 426] on p "Wygeneruj potrzebne dokumenty a następnie wydrukuj do podpisu przez klienta. W …" at bounding box center [784, 440] width 426 height 28
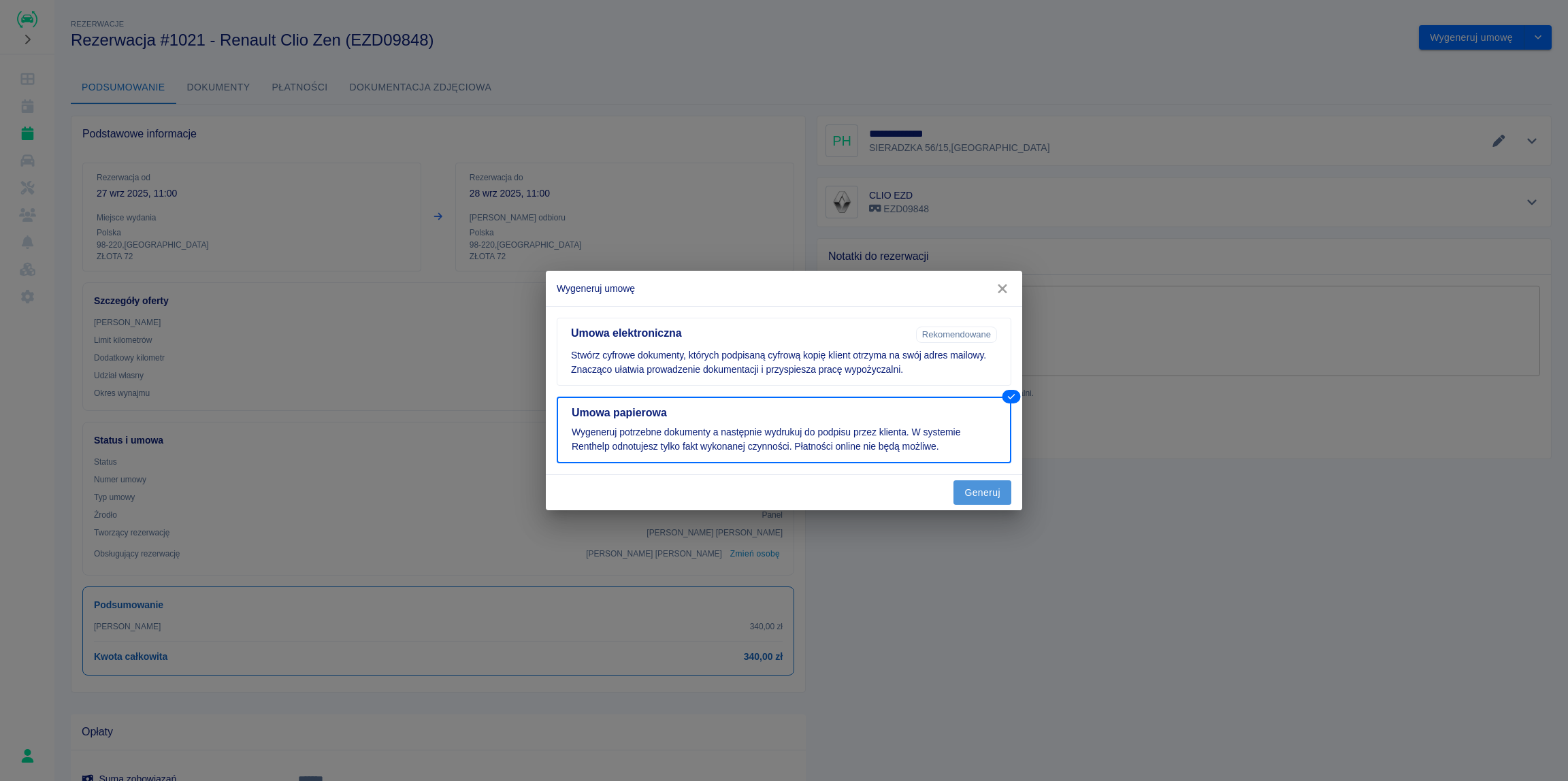
click at [971, 493] on button "Generuj" at bounding box center [982, 493] width 58 height 25
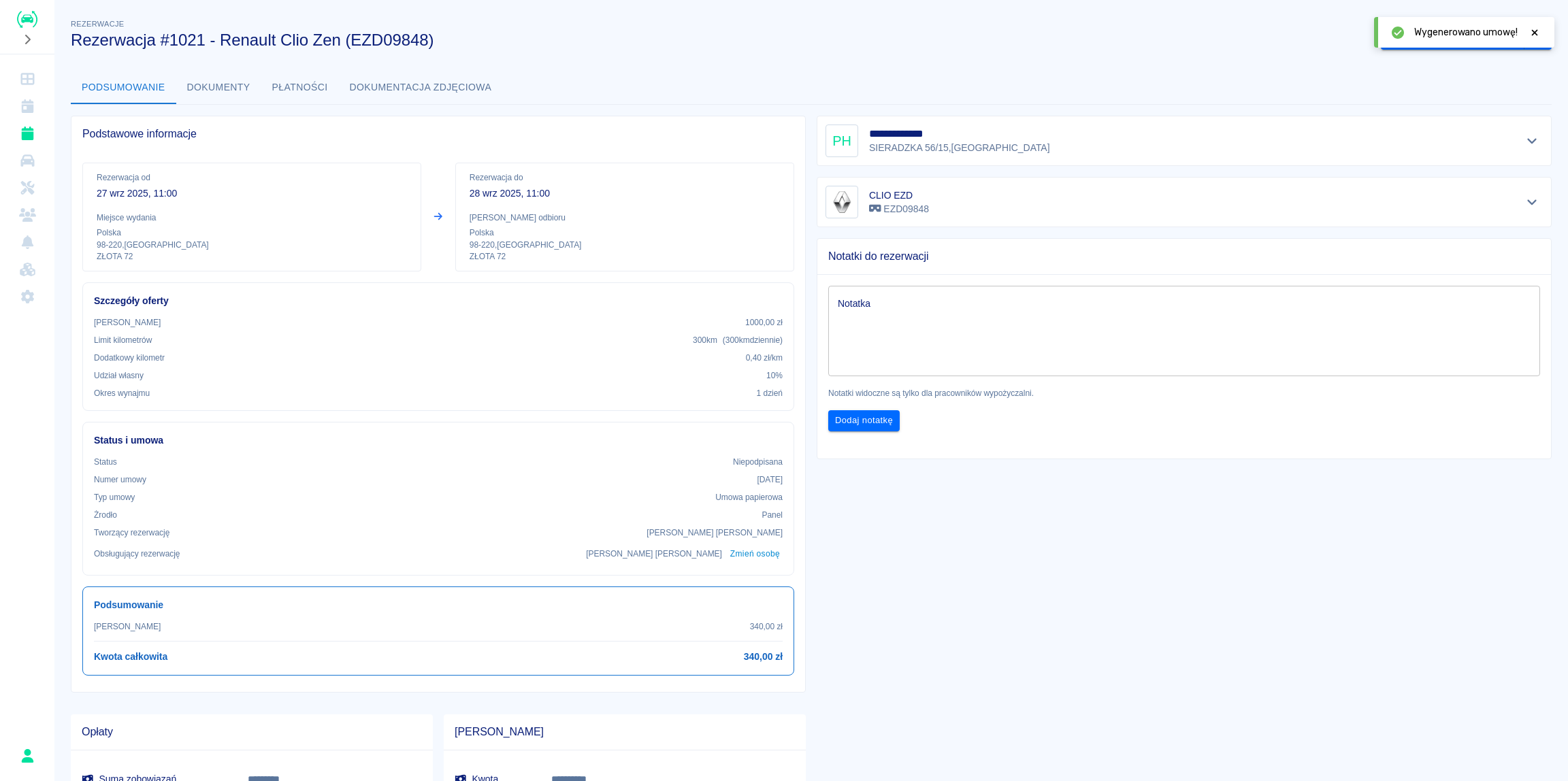
click at [1534, 30] on icon at bounding box center [1534, 32] width 12 height 10
click at [1465, 39] on button "Oznacz: umowa podpisana" at bounding box center [1453, 37] width 144 height 25
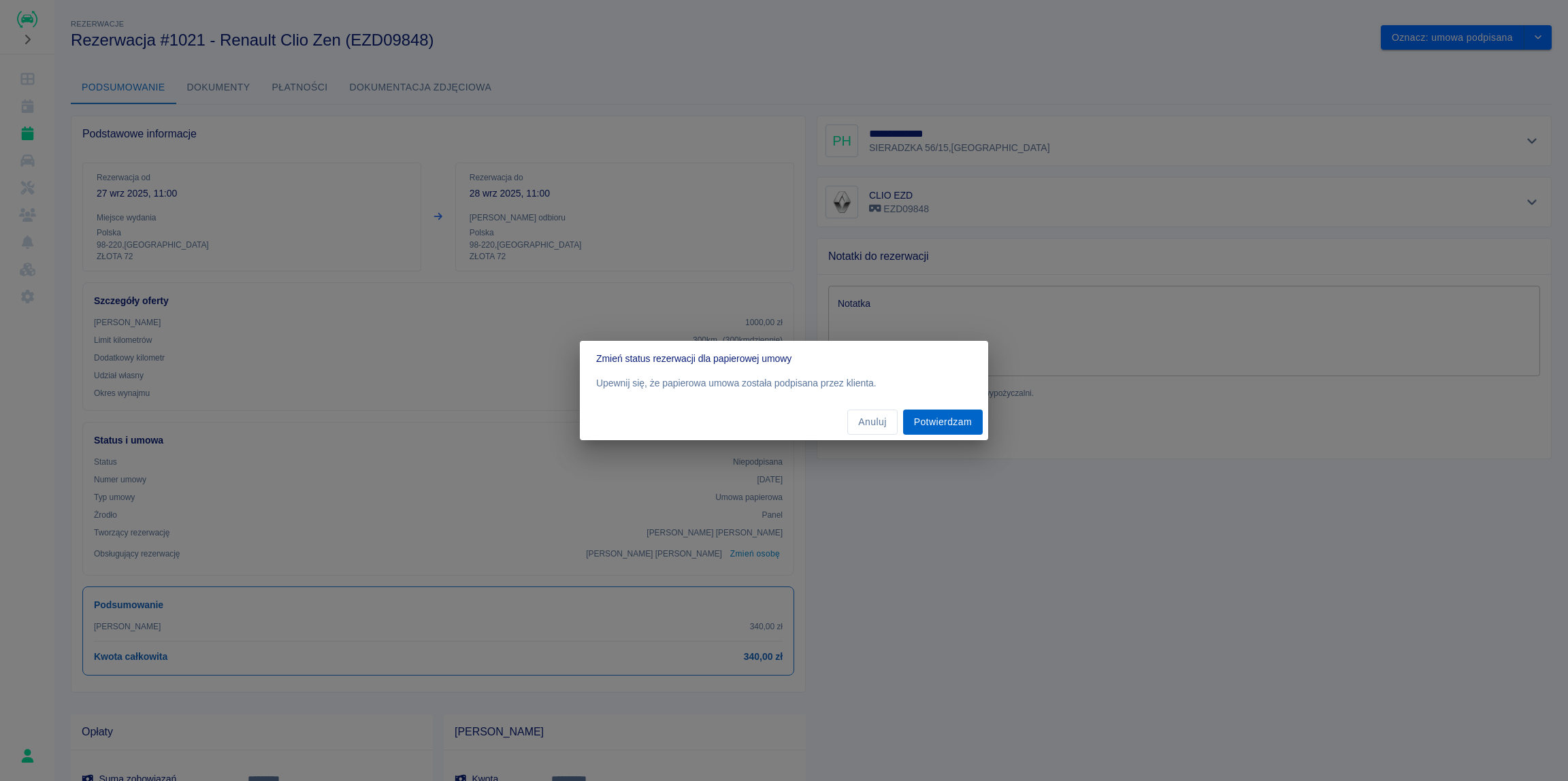
click at [931, 422] on button "Potwierdzam" at bounding box center [943, 422] width 80 height 25
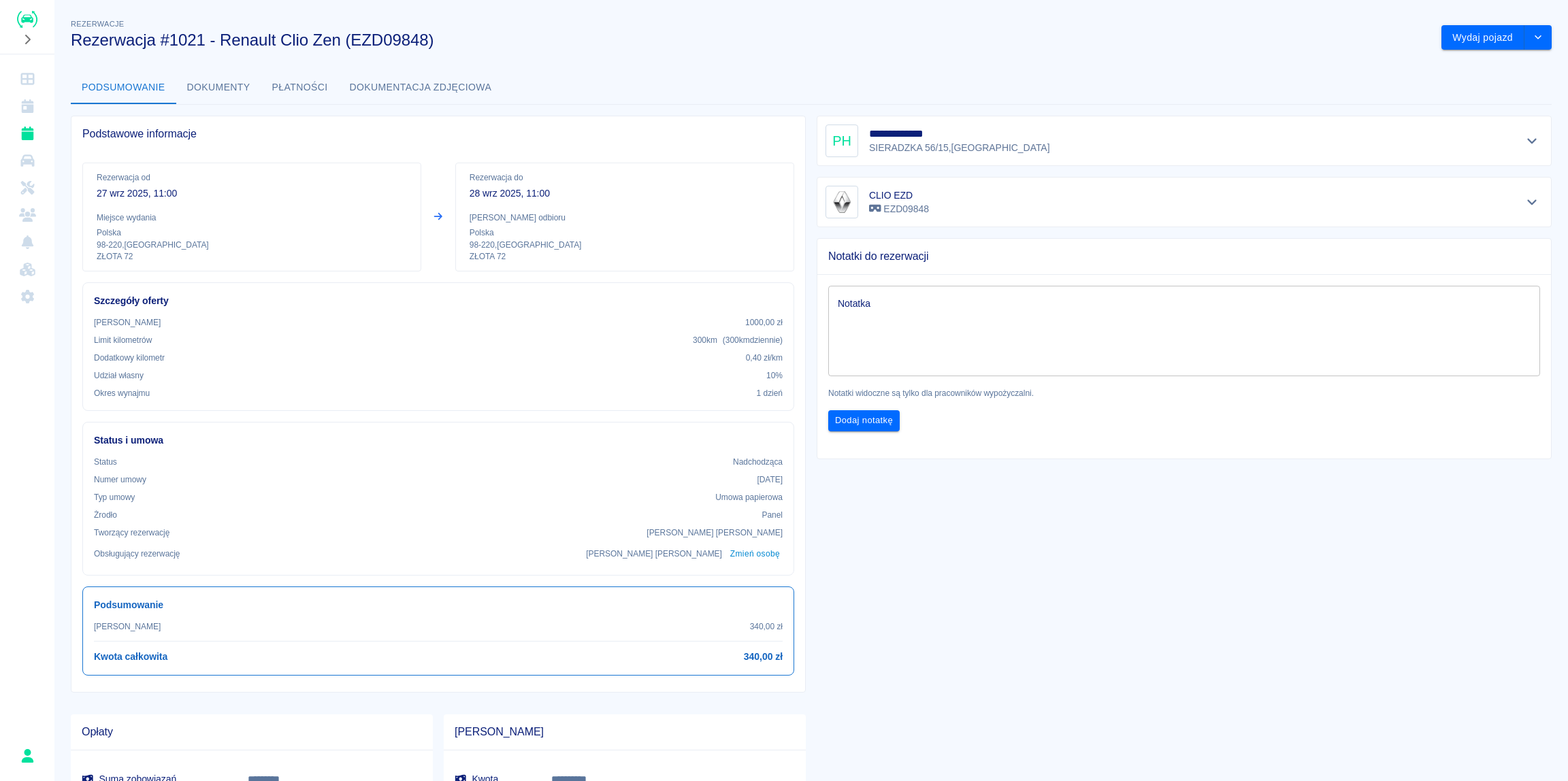
click at [218, 91] on button "Dokumenty" at bounding box center [218, 87] width 85 height 33
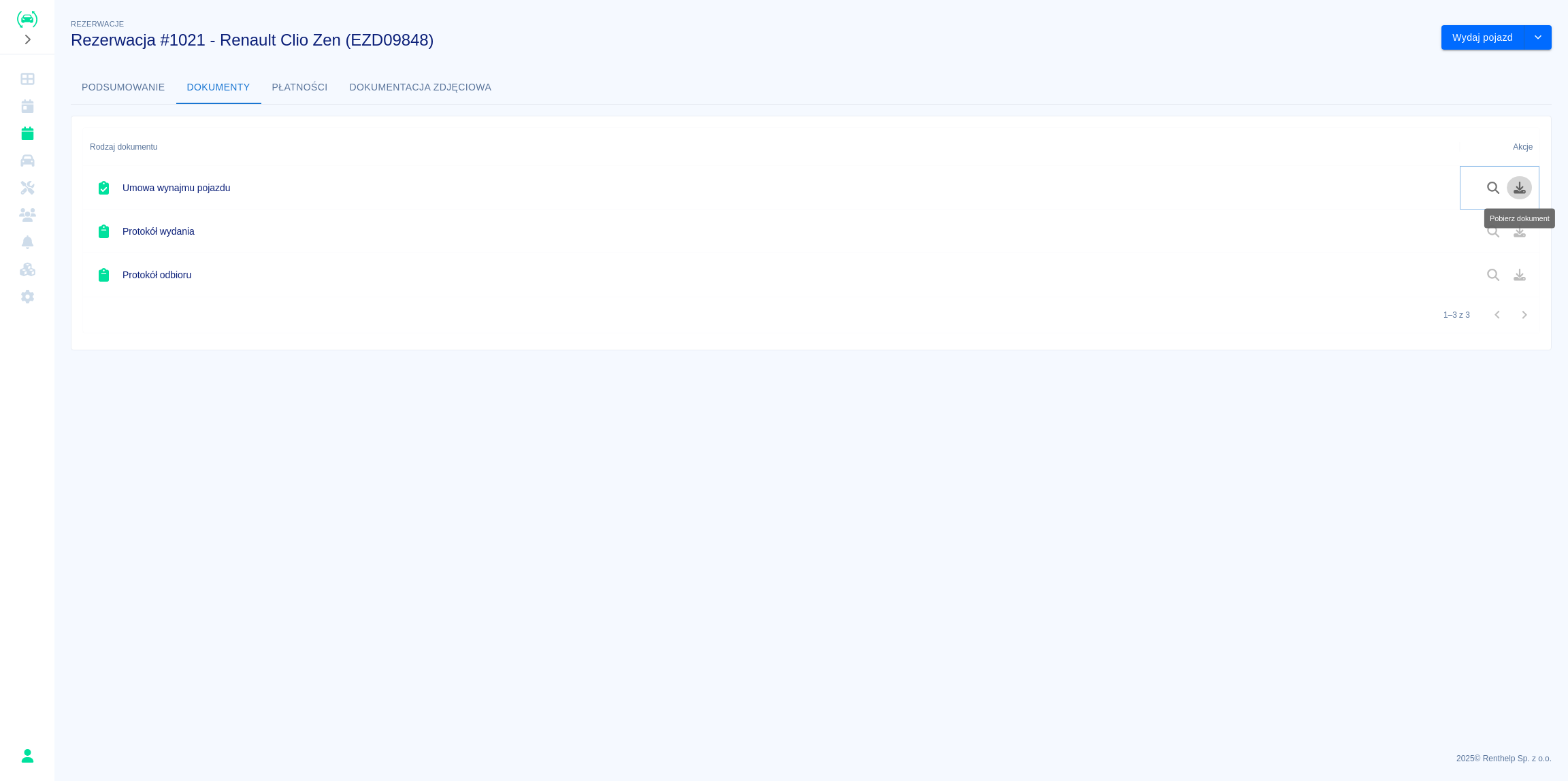
click at [1513, 189] on icon "Pobierz dokument" at bounding box center [1520, 188] width 16 height 12
click at [1475, 34] on button "Wydaj pojazd" at bounding box center [1482, 37] width 83 height 25
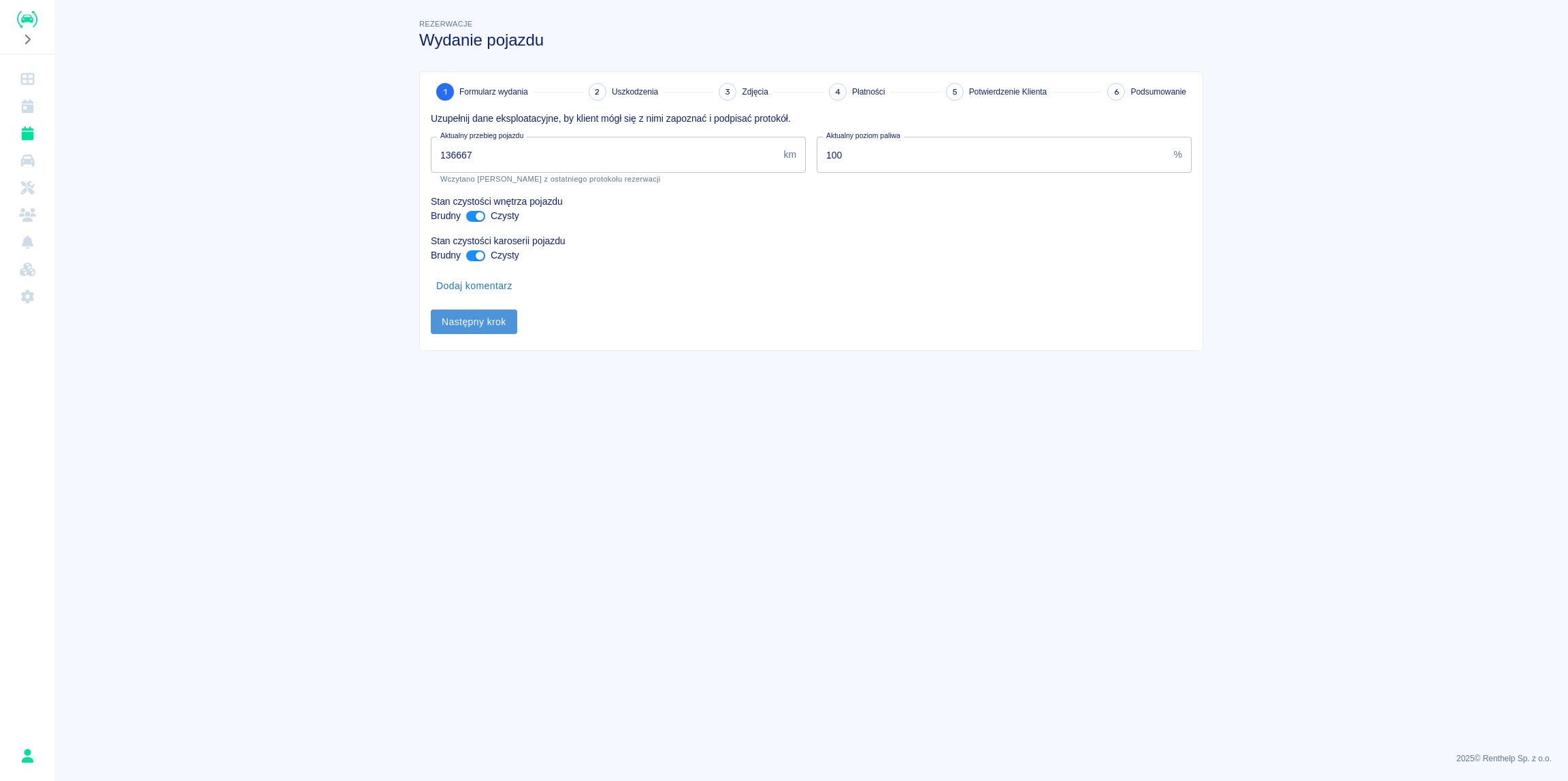
click at [468, 326] on button "Następny krok" at bounding box center [473, 322] width 86 height 25
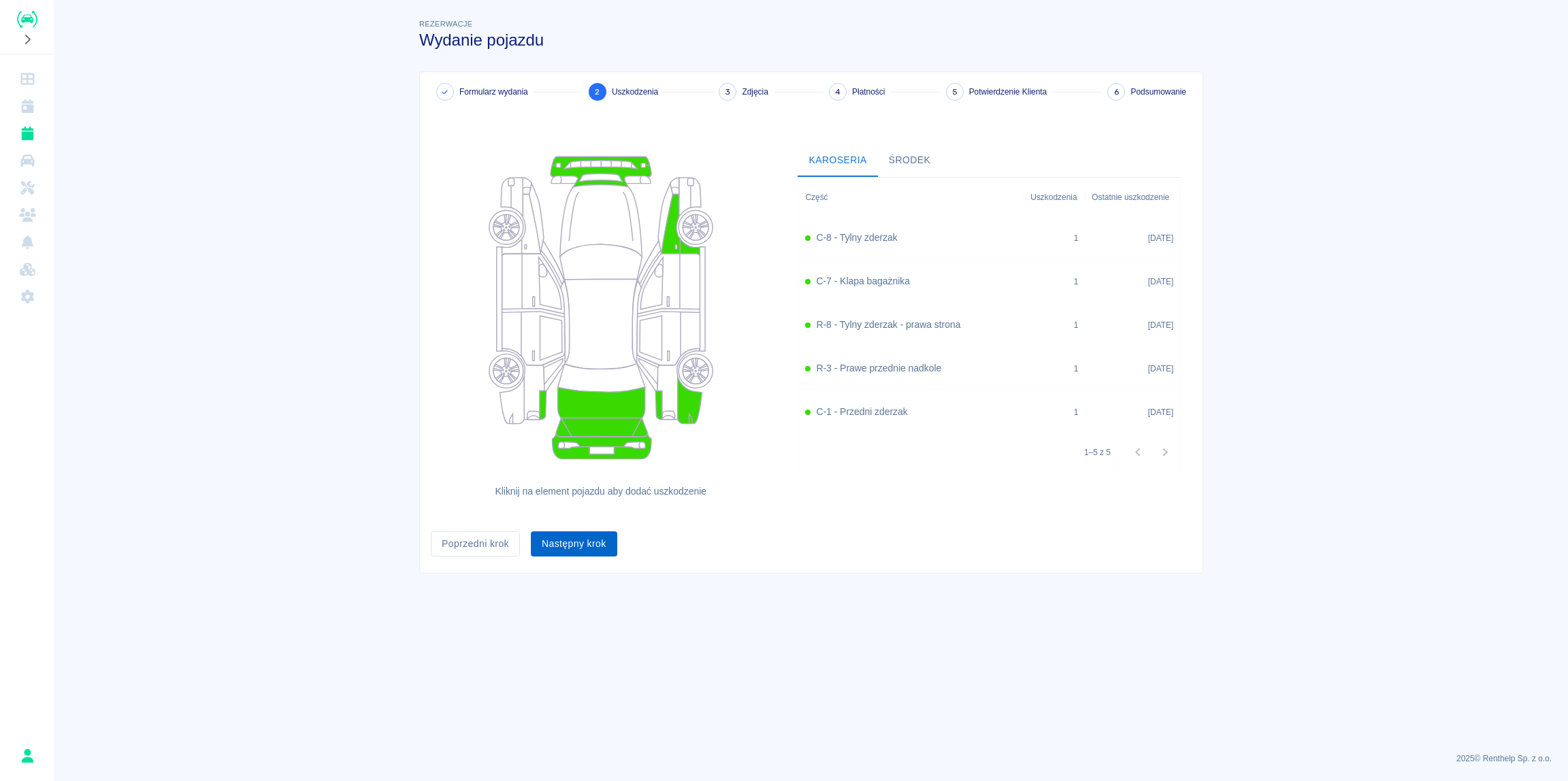
click at [585, 548] on button "Następny krok" at bounding box center [574, 544] width 86 height 25
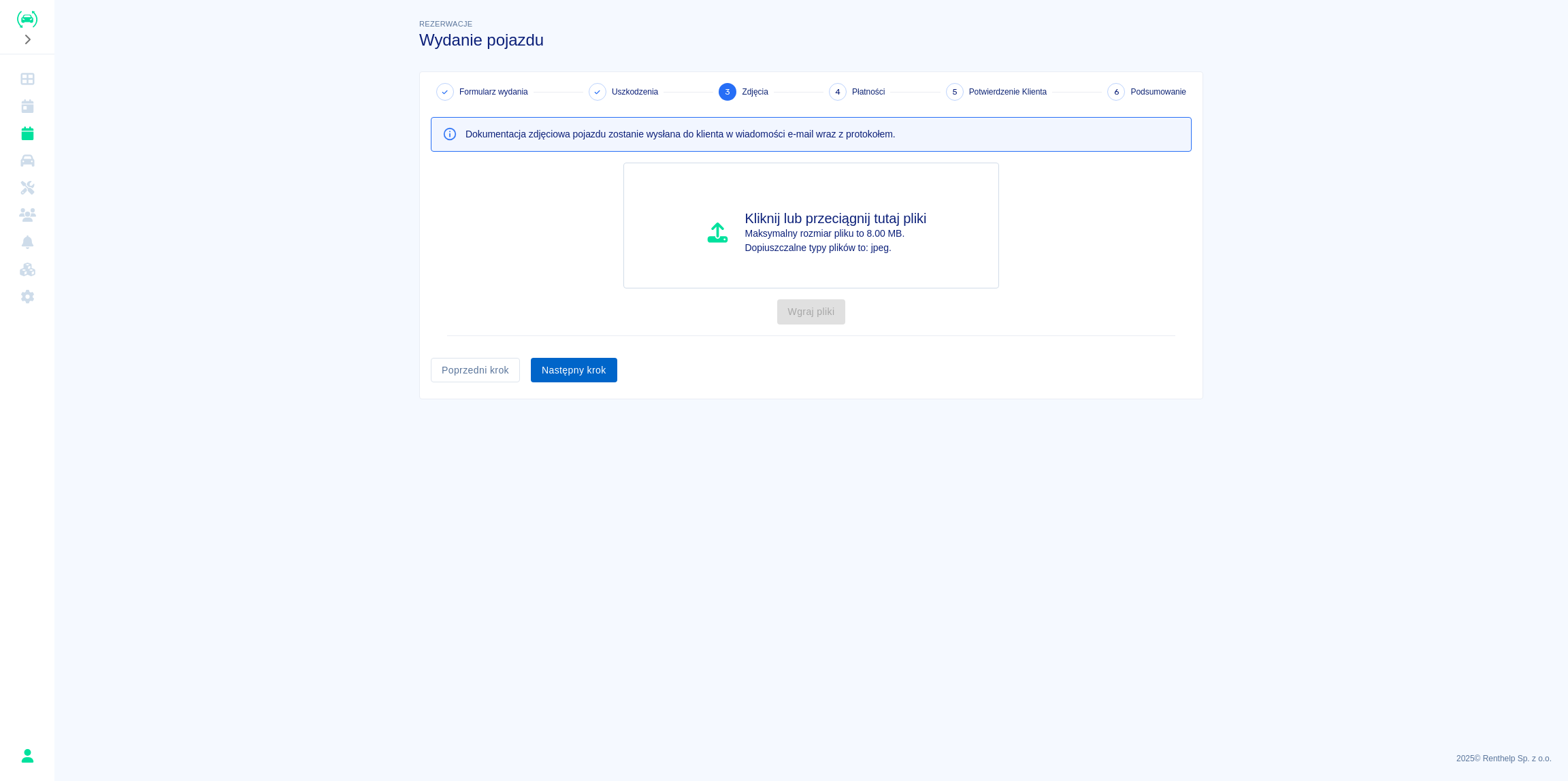
click at [585, 374] on button "Następny krok" at bounding box center [574, 370] width 86 height 25
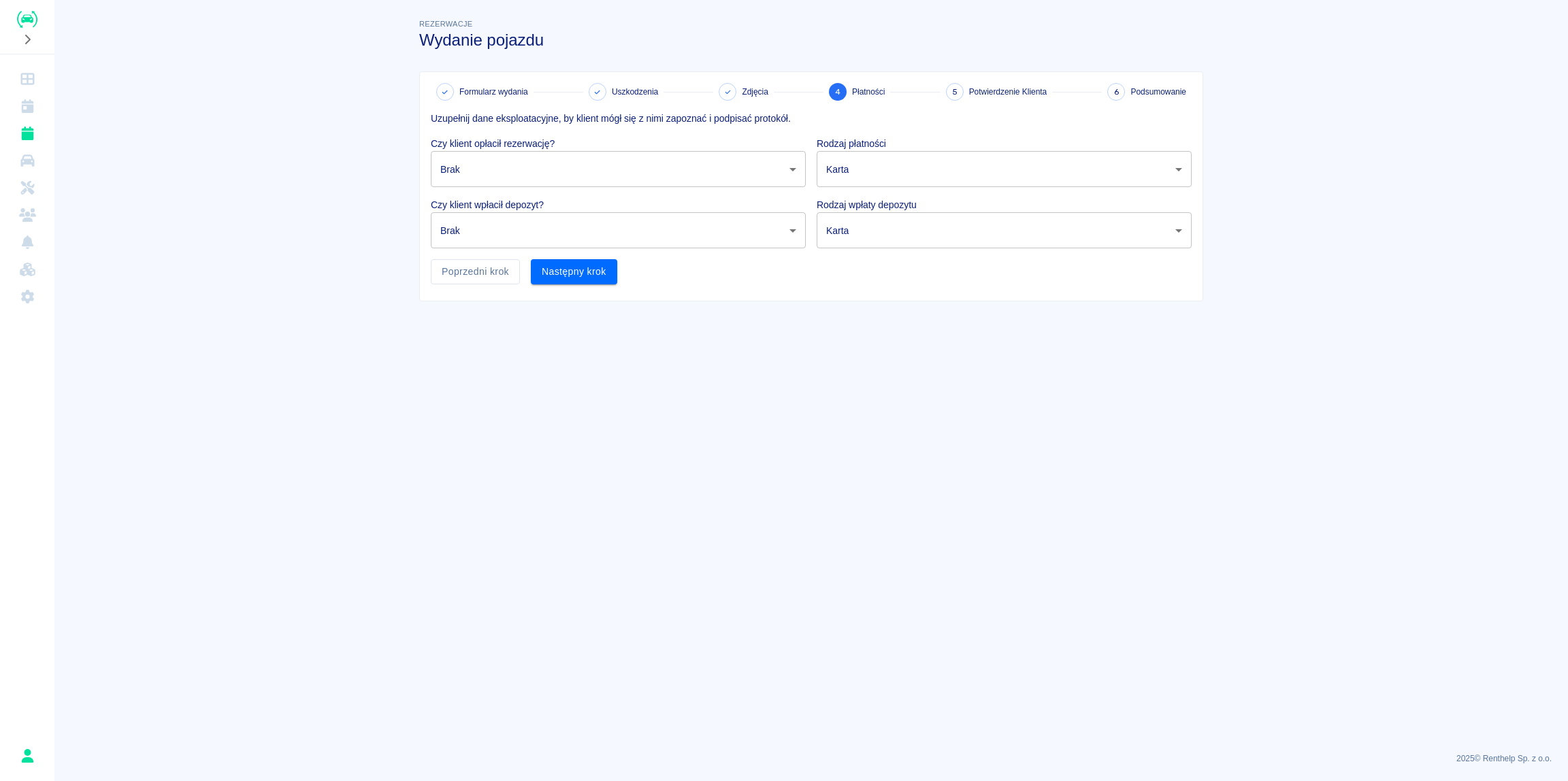
click at [484, 166] on body "Używamy plików Cookies, by zapewnić Ci najlepsze możliwe doświadczenie. Aby dow…" at bounding box center [784, 390] width 1568 height 781
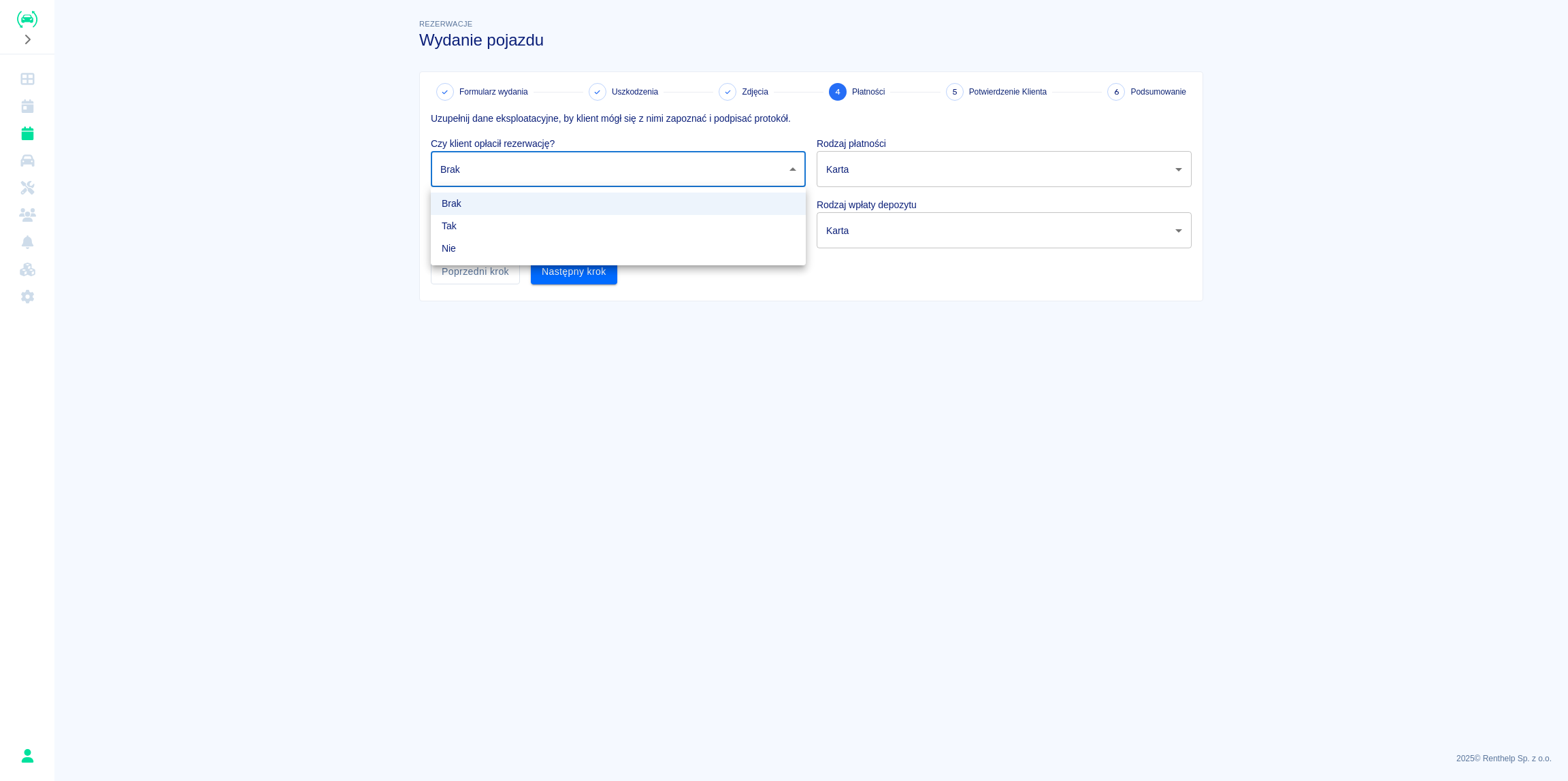
click at [477, 228] on li "Tak" at bounding box center [618, 225] width 375 height 22
type input "true"
click at [495, 232] on body "Używamy plików Cookies, by zapewnić Ci najlepsze możliwe doświadczenie. Aby dow…" at bounding box center [784, 390] width 1568 height 781
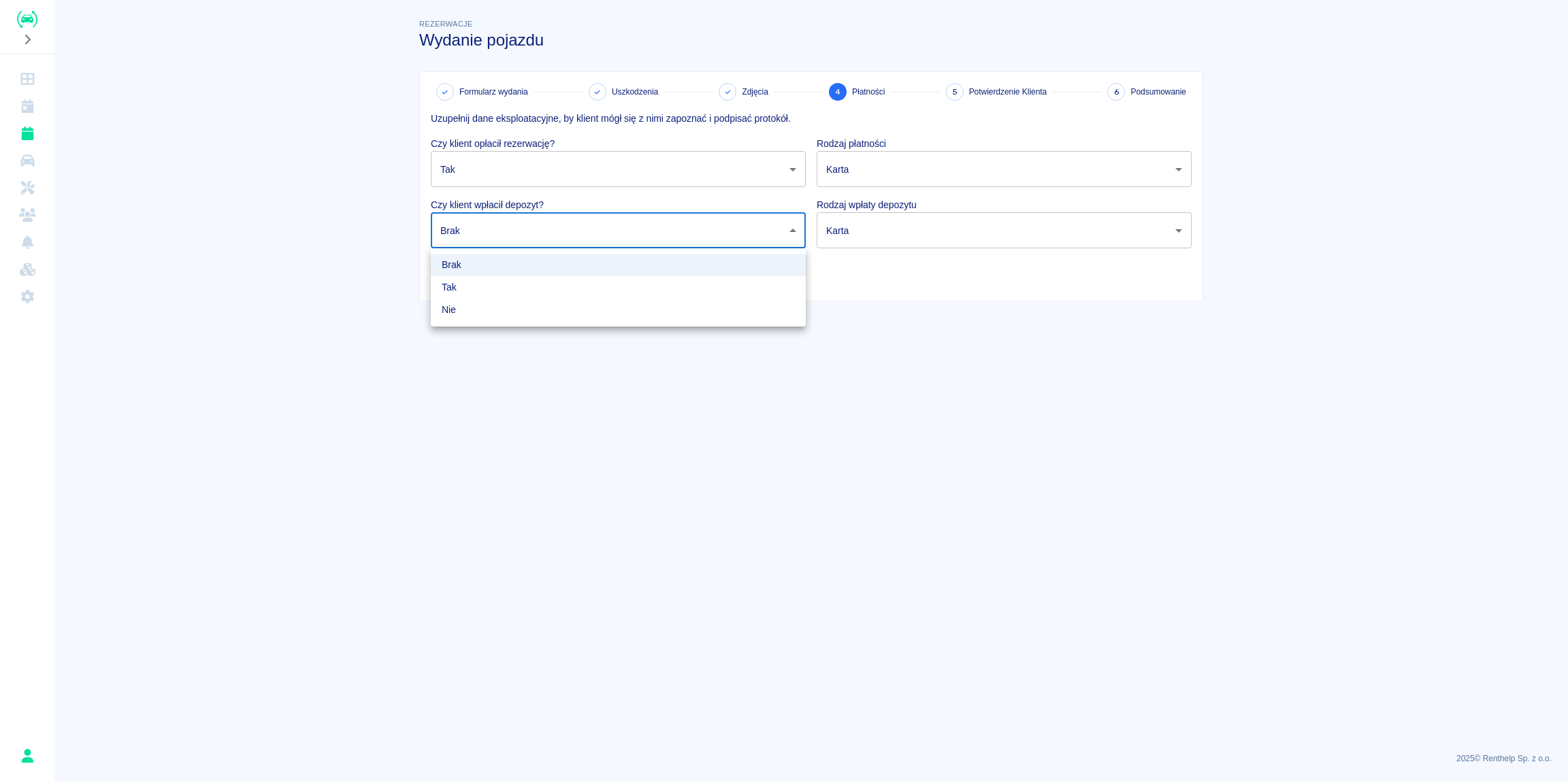
click at [479, 288] on li "Tak" at bounding box center [618, 287] width 375 height 22
type input "true"
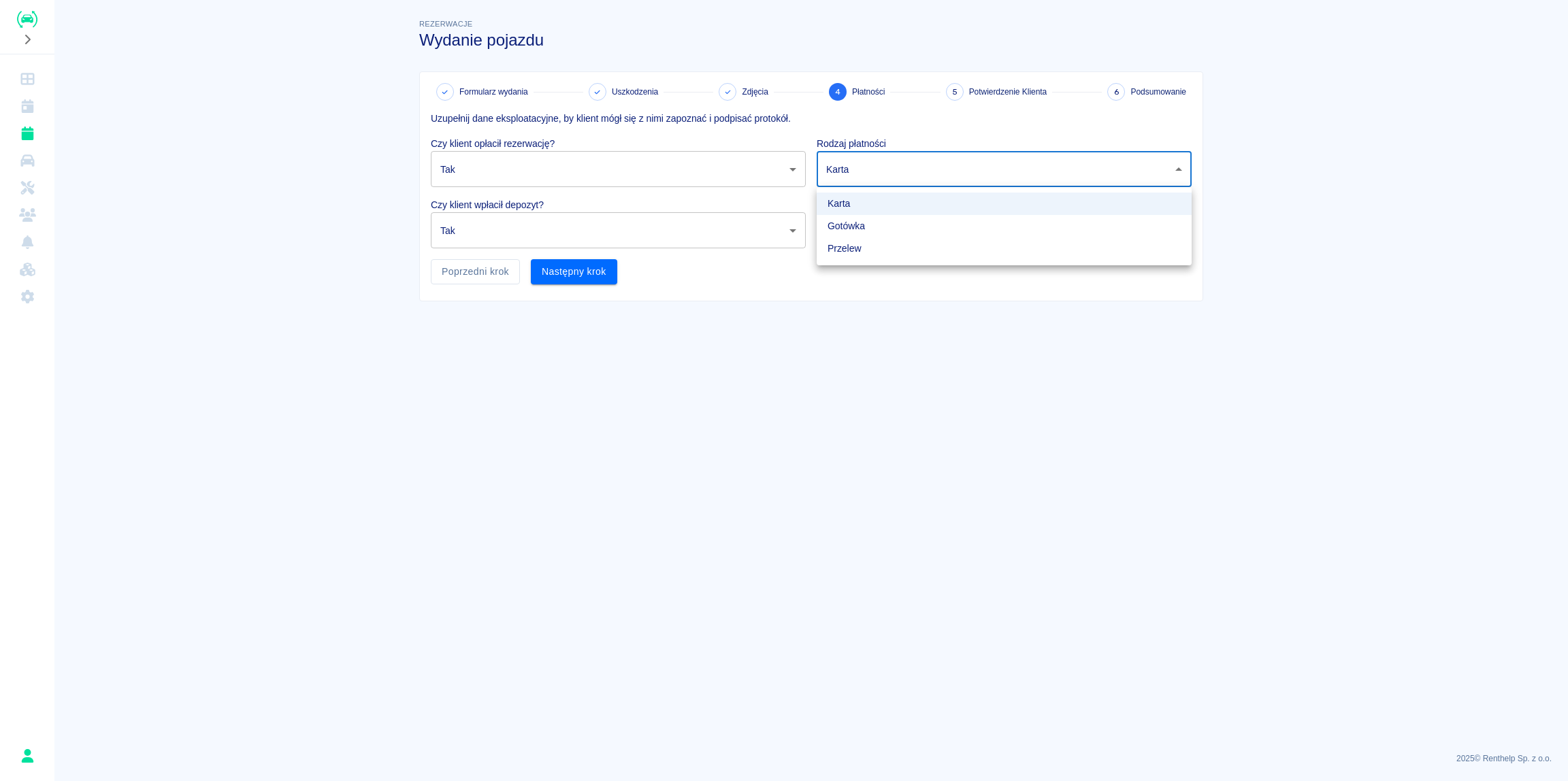
click at [922, 170] on body "Używamy plików Cookies, by zapewnić Ci najlepsze możliwe doświadczenie. Aby dow…" at bounding box center [784, 390] width 1568 height 781
click at [868, 228] on li "Gotówka" at bounding box center [1004, 225] width 375 height 22
type input "cash"
click at [887, 233] on body "Używamy plików Cookies, by zapewnić Ci najlepsze możliwe doświadczenie. Aby dow…" at bounding box center [784, 390] width 1568 height 781
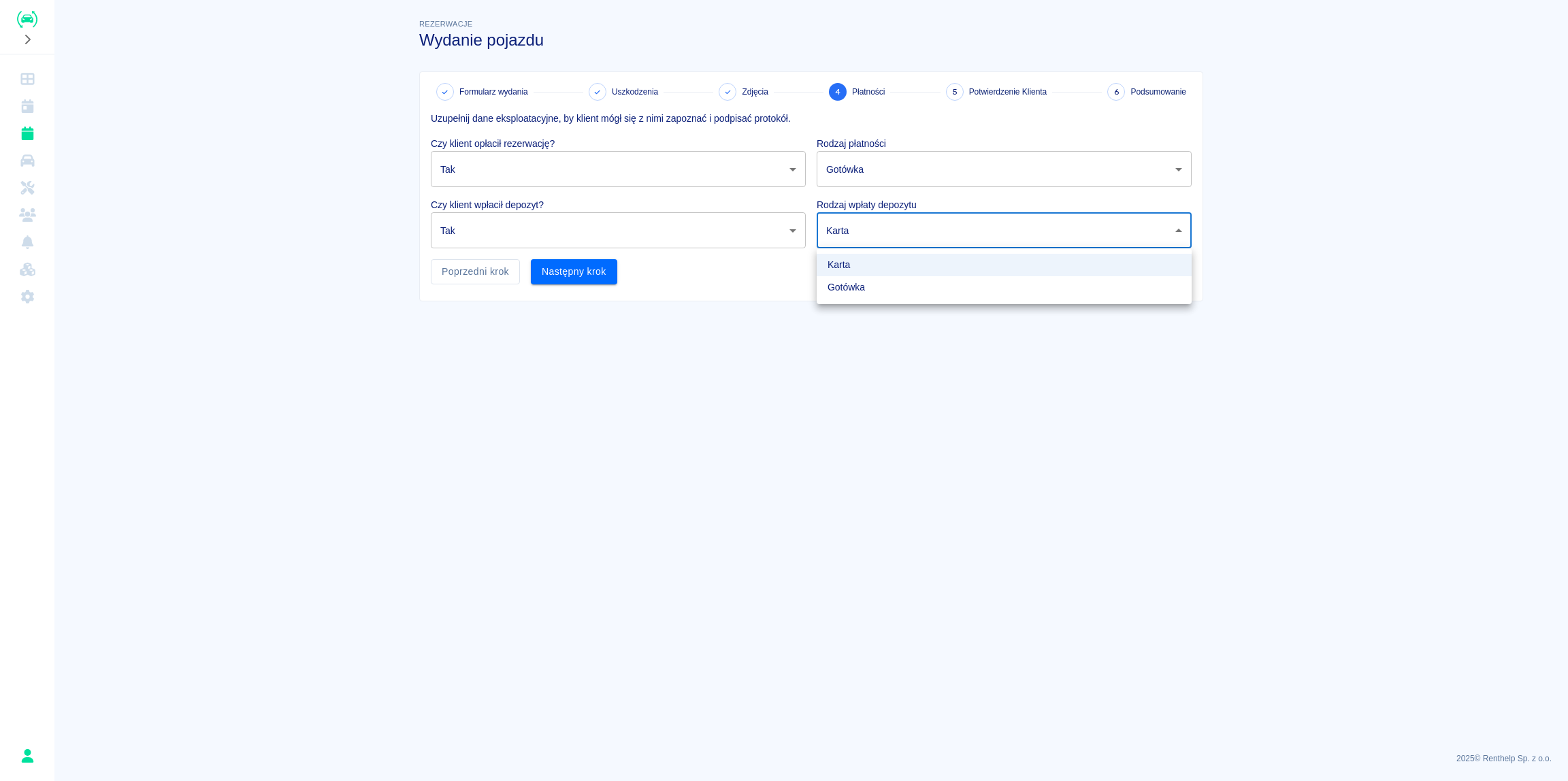
click at [864, 287] on li "Gotówka" at bounding box center [1004, 287] width 375 height 22
type input "cash"
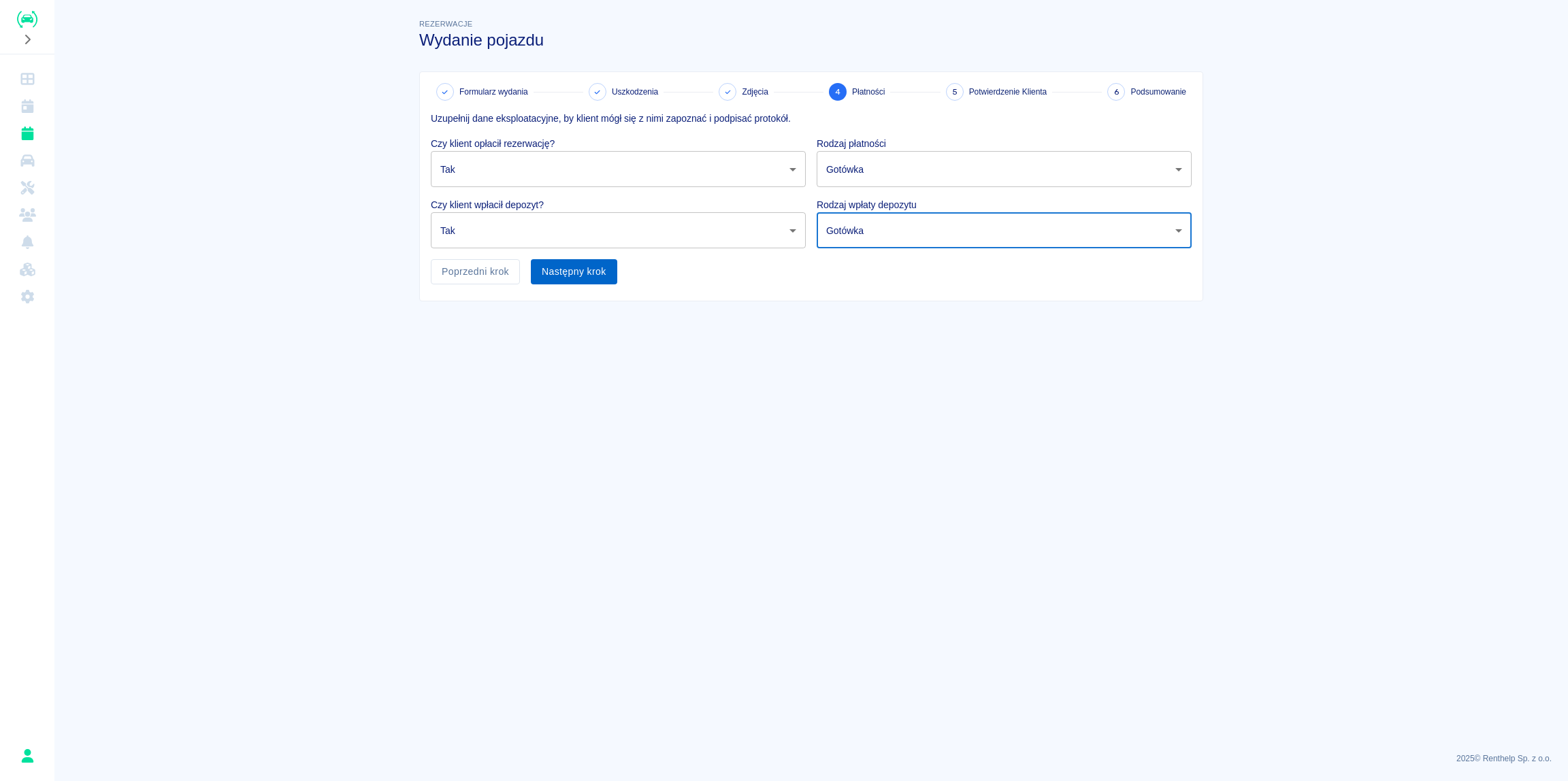
click at [557, 272] on button "Następny krok" at bounding box center [574, 272] width 86 height 25
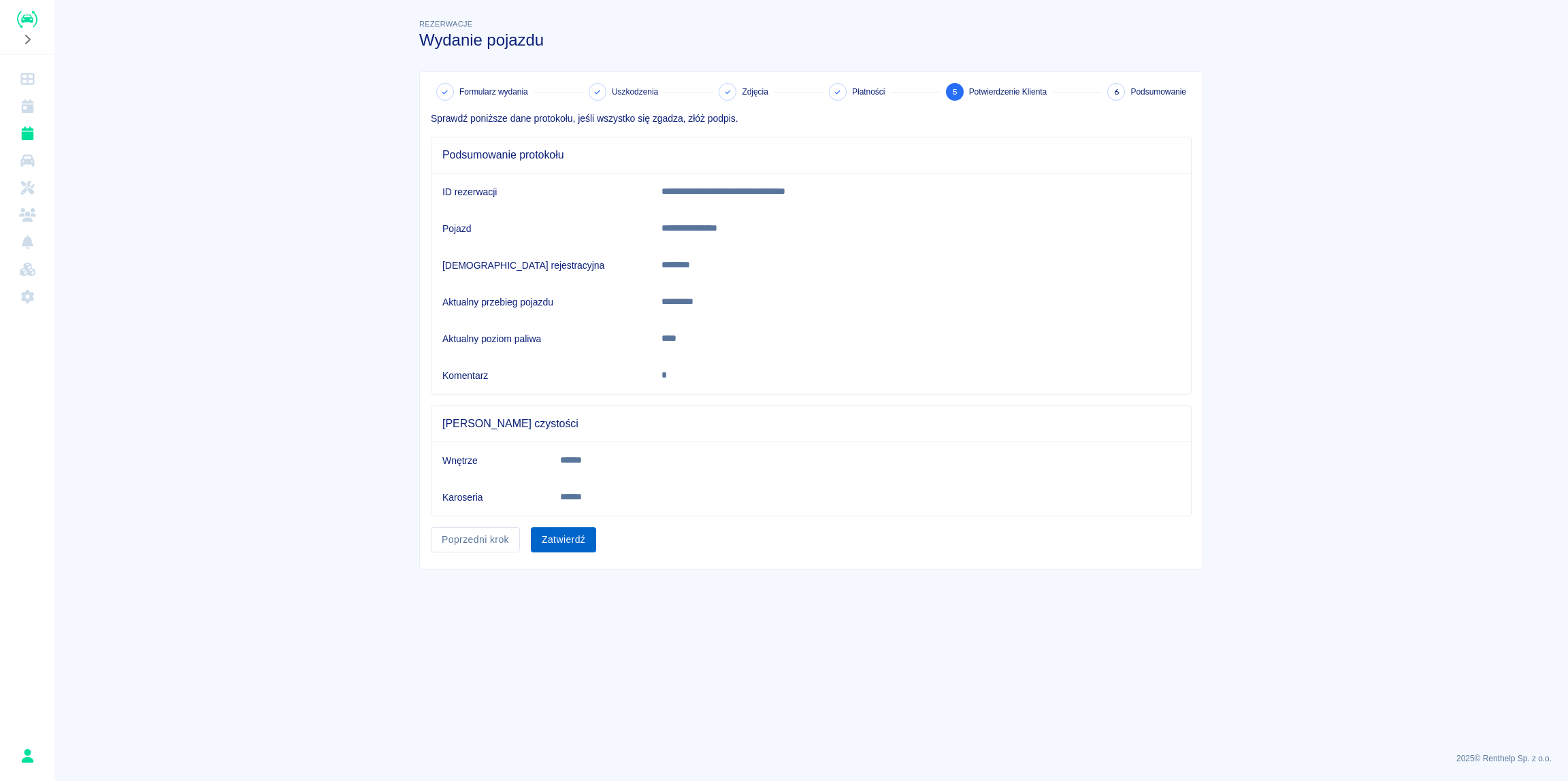
click at [558, 543] on button "Zatwierdź" at bounding box center [564, 540] width 66 height 25
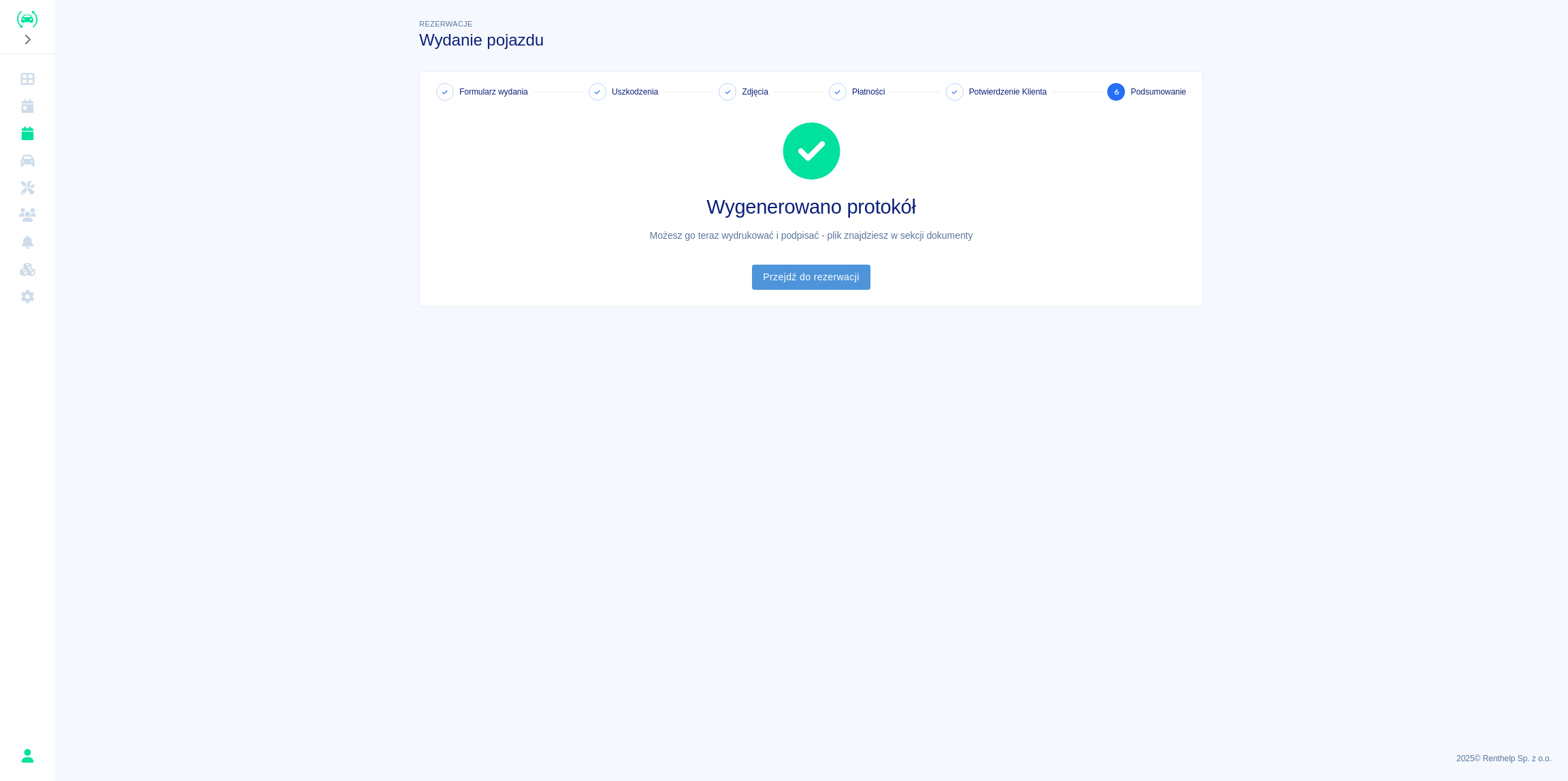
click at [825, 279] on link "Przejdź do rezerwacji" at bounding box center [811, 277] width 118 height 25
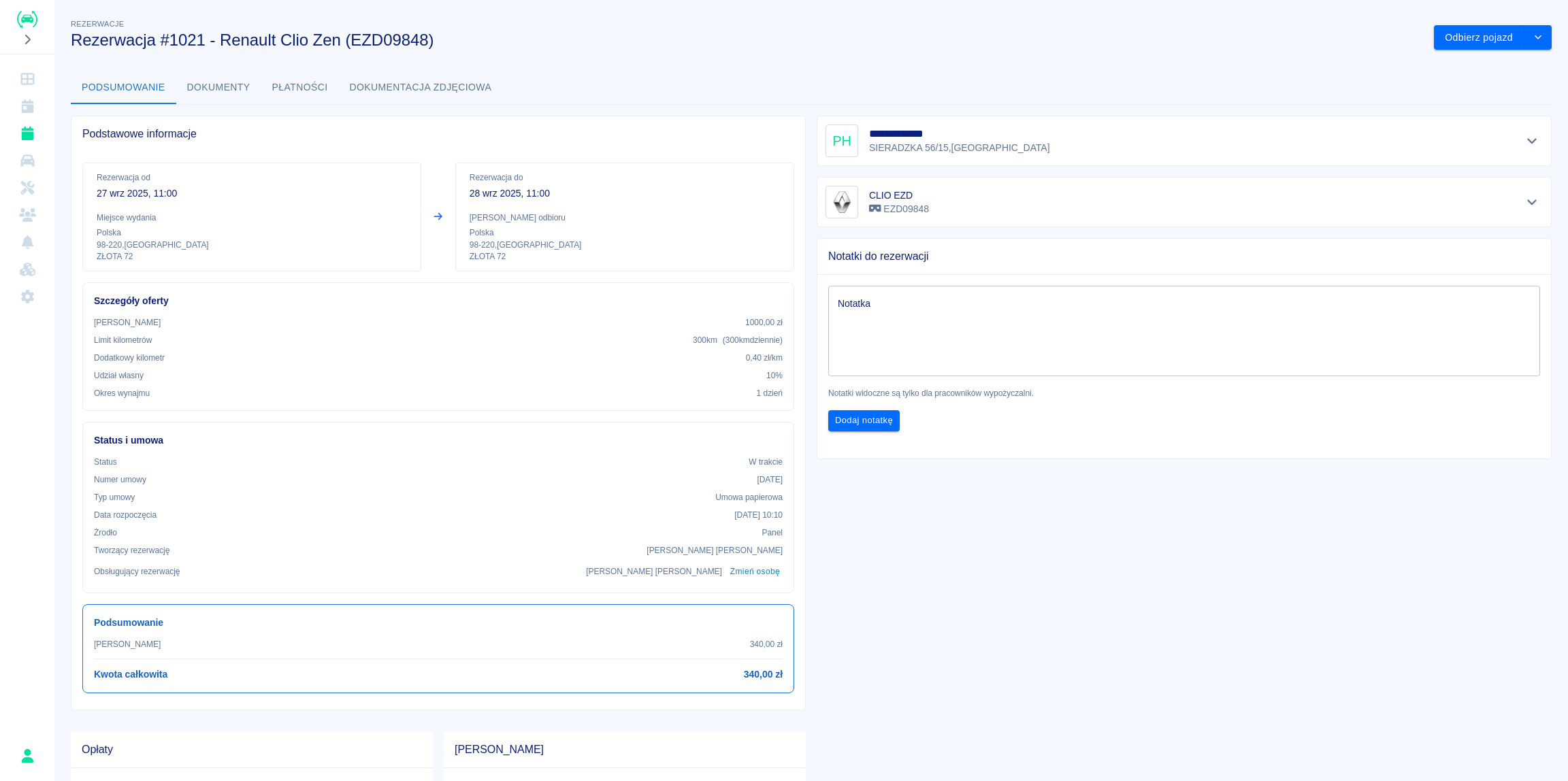
click at [195, 98] on button "Dokumenty" at bounding box center [218, 87] width 85 height 33
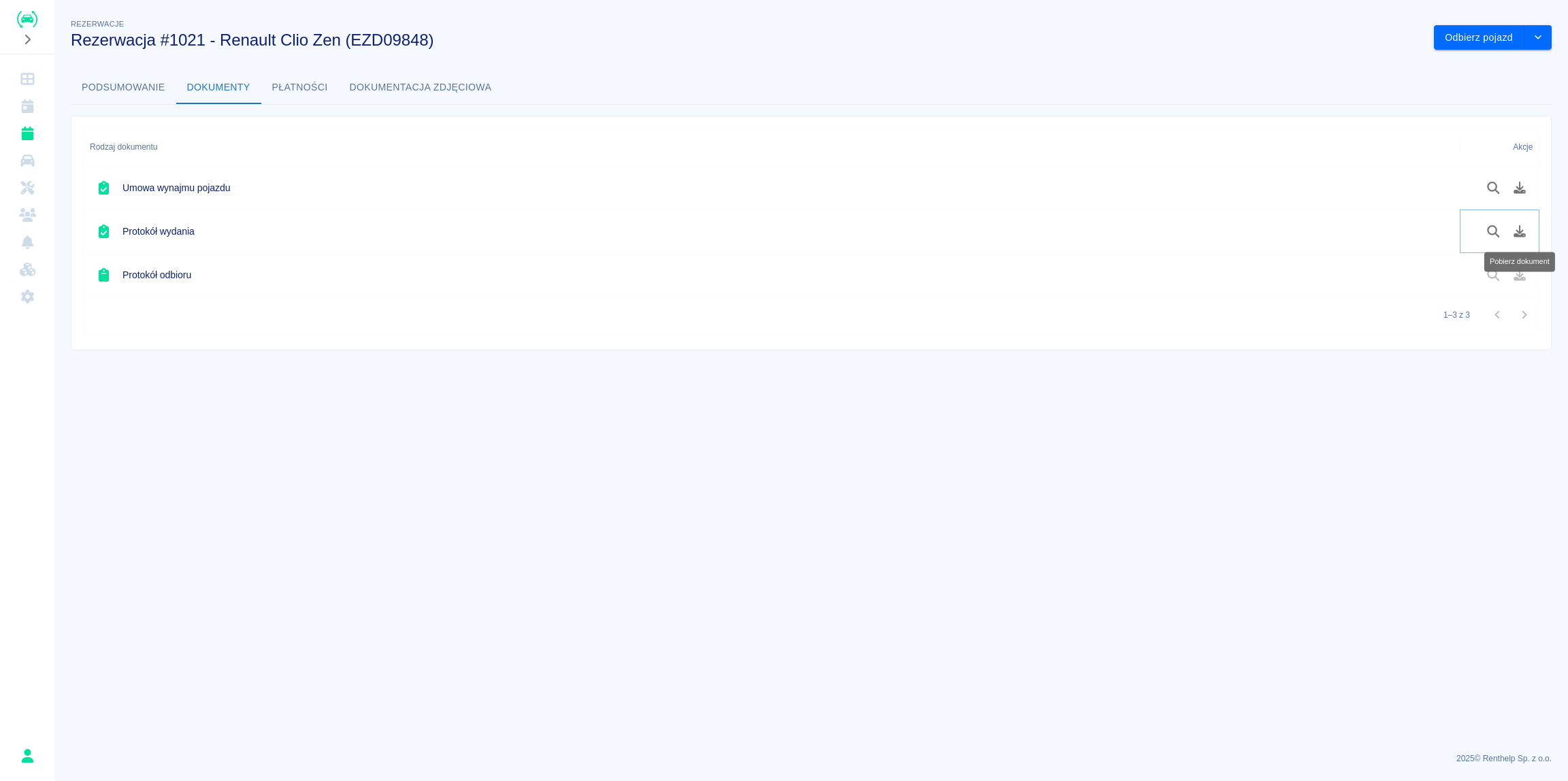
click at [1521, 233] on icon "Pobierz dokument" at bounding box center [1520, 232] width 16 height 12
